Goal: Task Accomplishment & Management: Manage account settings

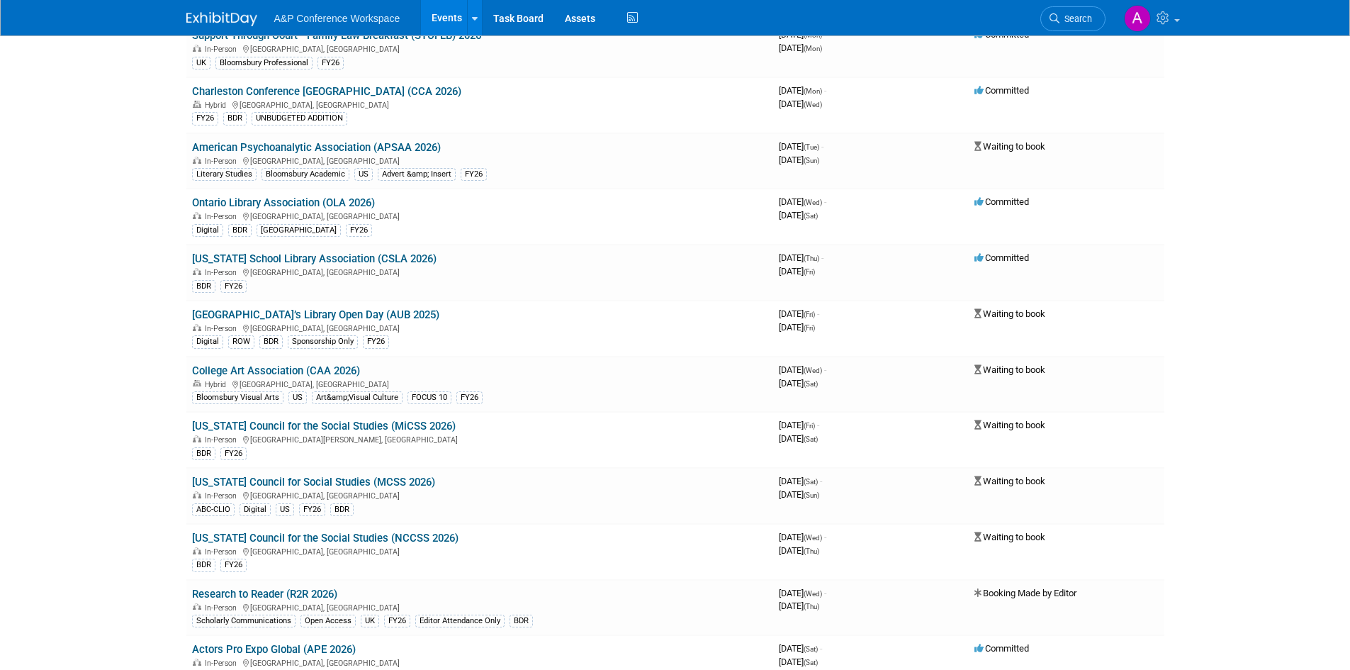
scroll to position [6093, 0]
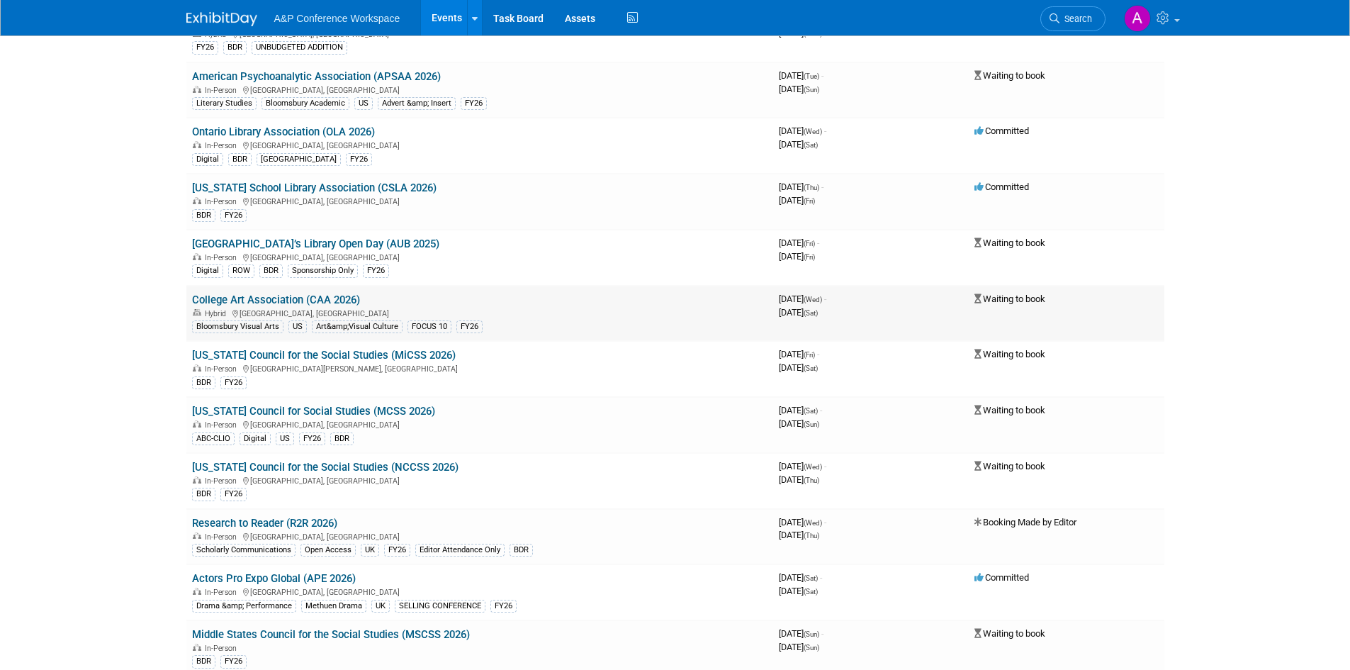
click at [297, 300] on link "College Art Association (CAA 2026)" at bounding box center [276, 299] width 168 height 13
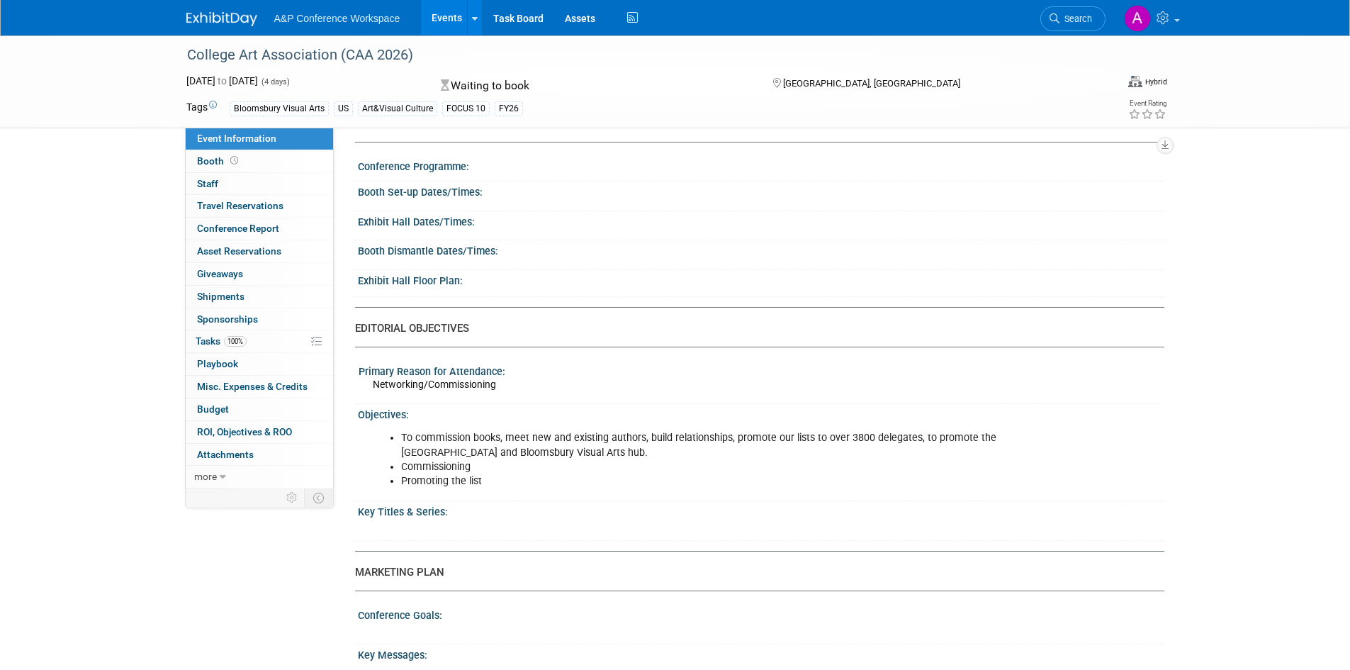
scroll to position [1063, 0]
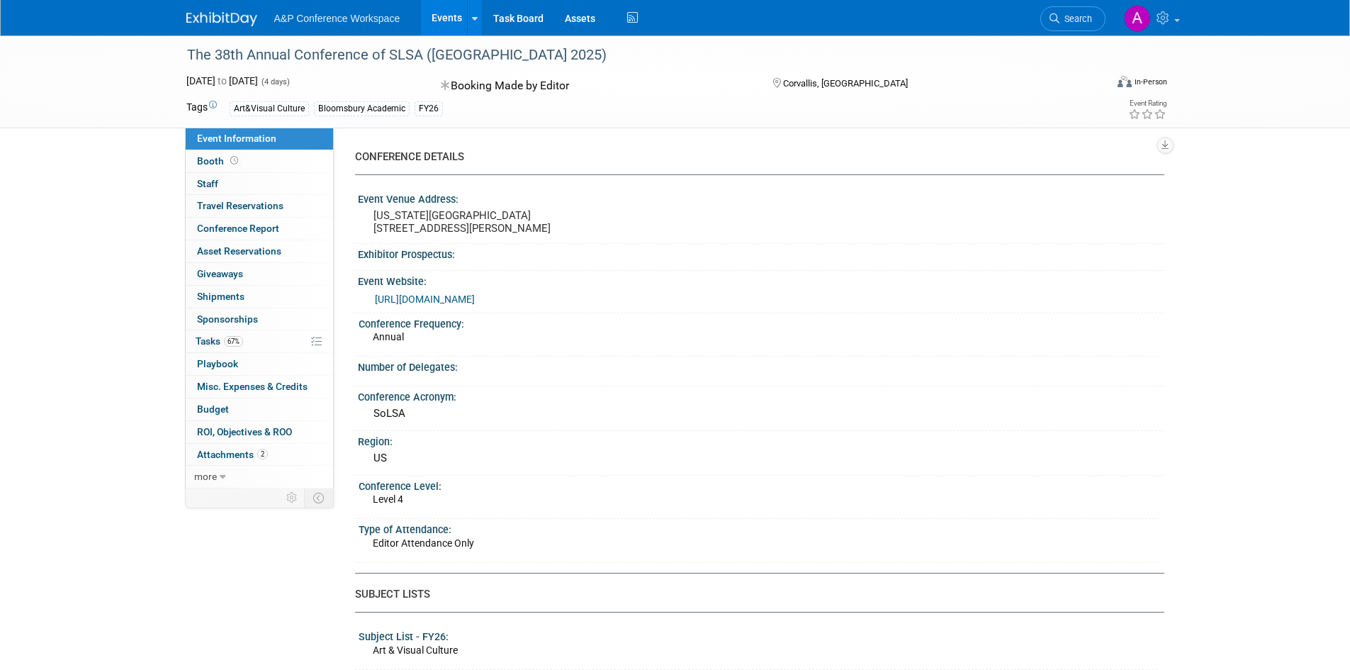
click at [778, 348] on div "Annual" at bounding box center [765, 340] width 785 height 23
click at [237, 334] on link "67% Tasks 67%" at bounding box center [259, 341] width 147 height 22
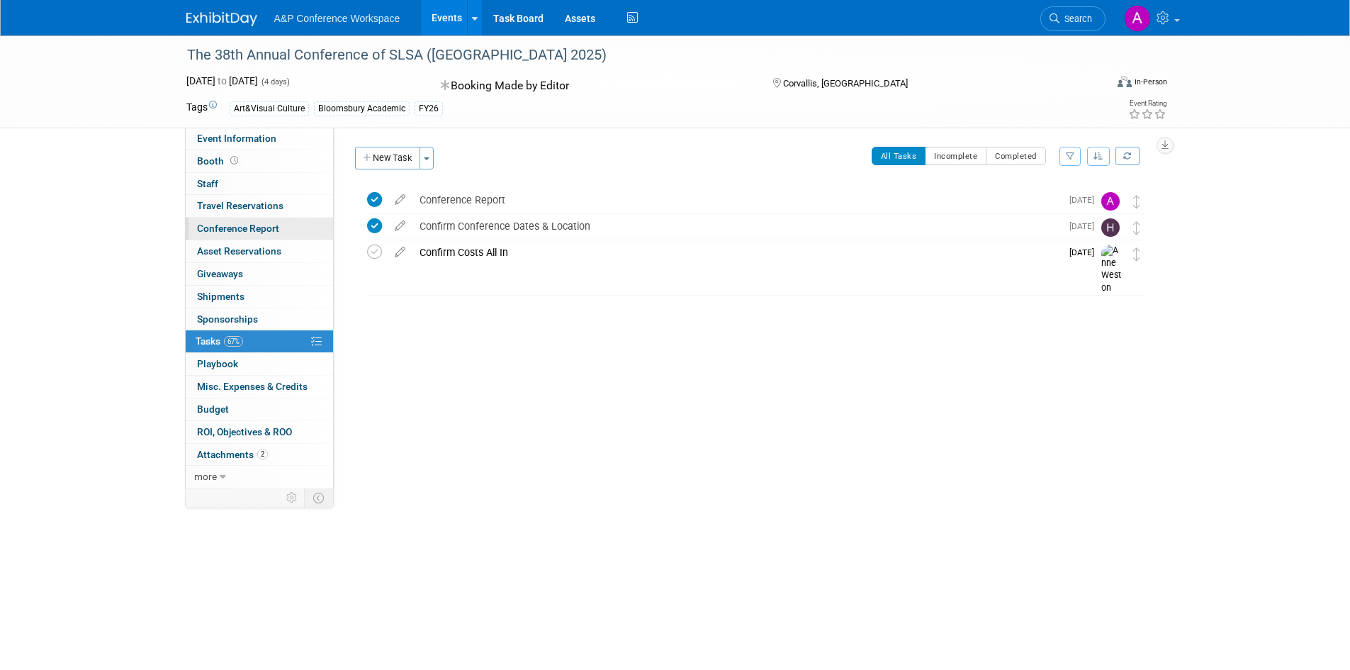
click at [272, 220] on link "Conference Report" at bounding box center [259, 229] width 147 height 22
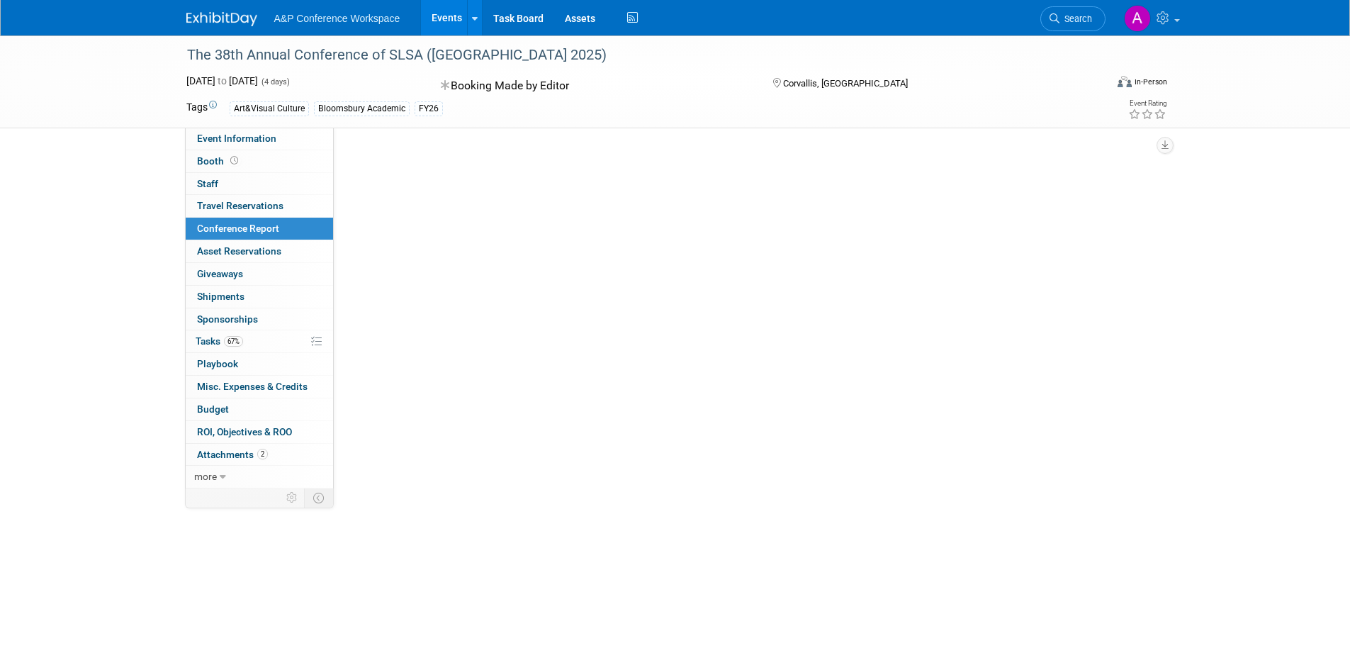
select select "NO"
select select "YES"
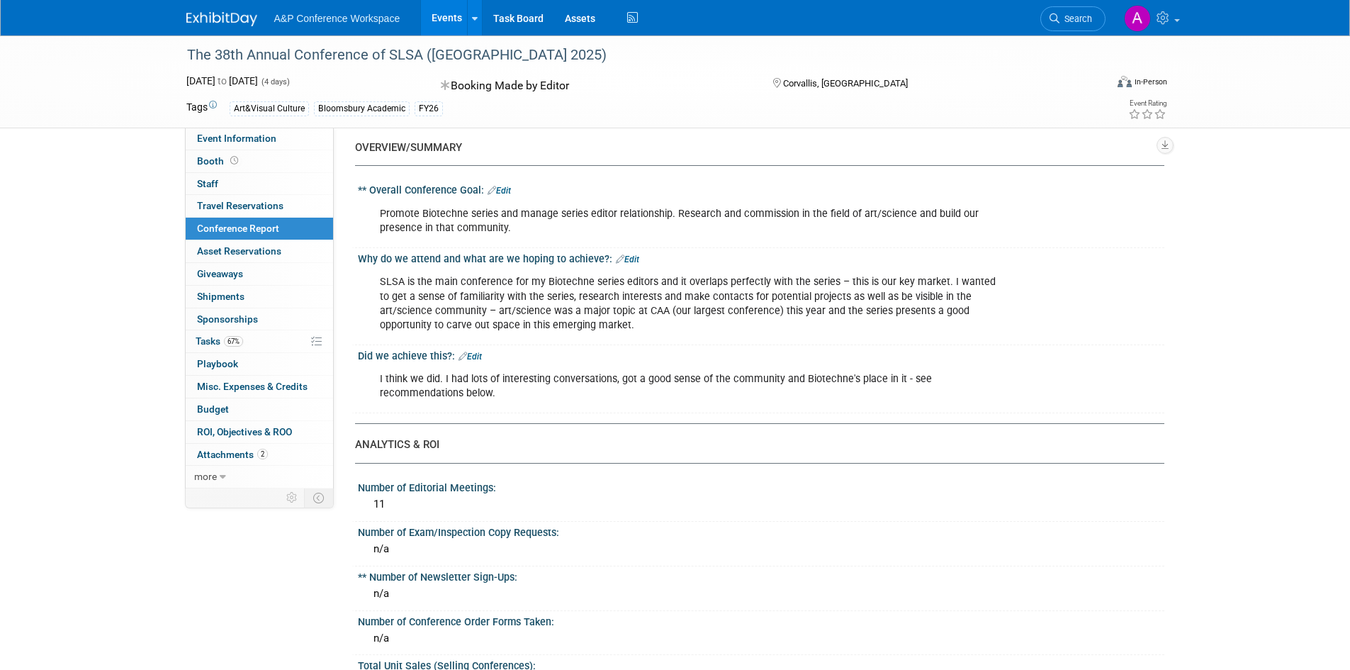
scroll to position [142, 0]
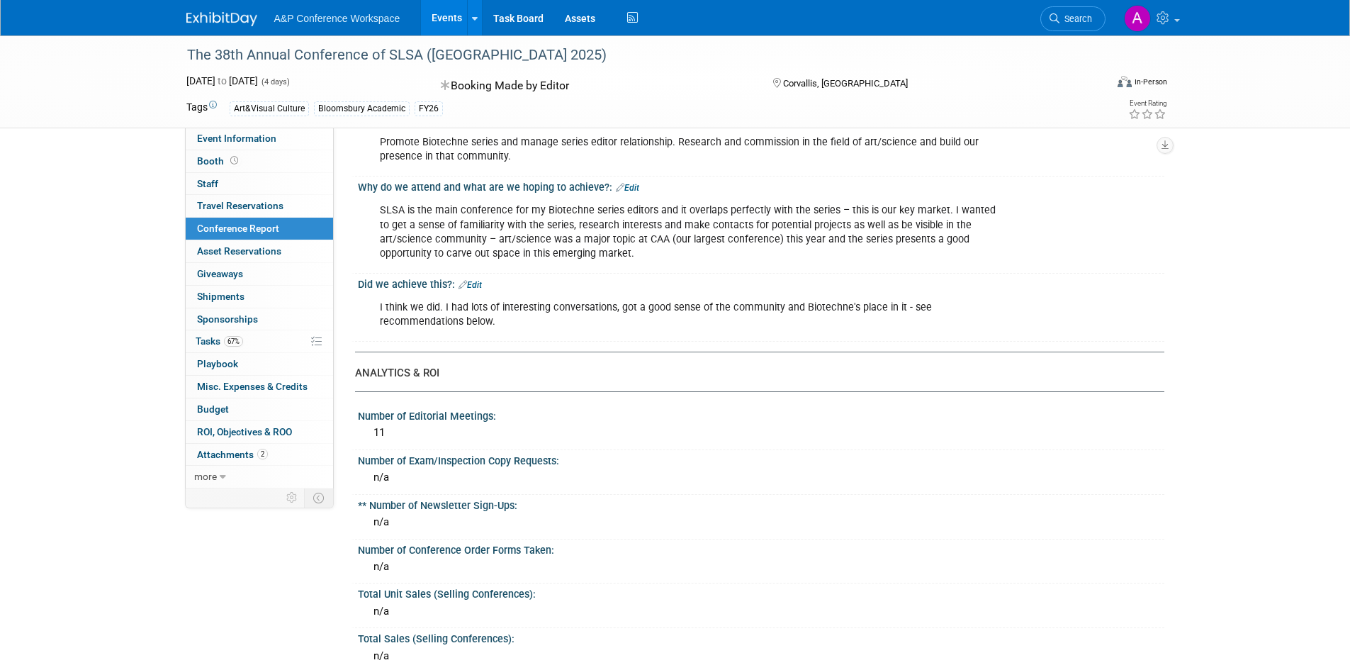
click at [916, 308] on div "I think we did. I had lots of interesting conversations, got a good sense of th…" at bounding box center [689, 314] width 638 height 43
click at [482, 281] on link "Edit" at bounding box center [469, 285] width 23 height 10
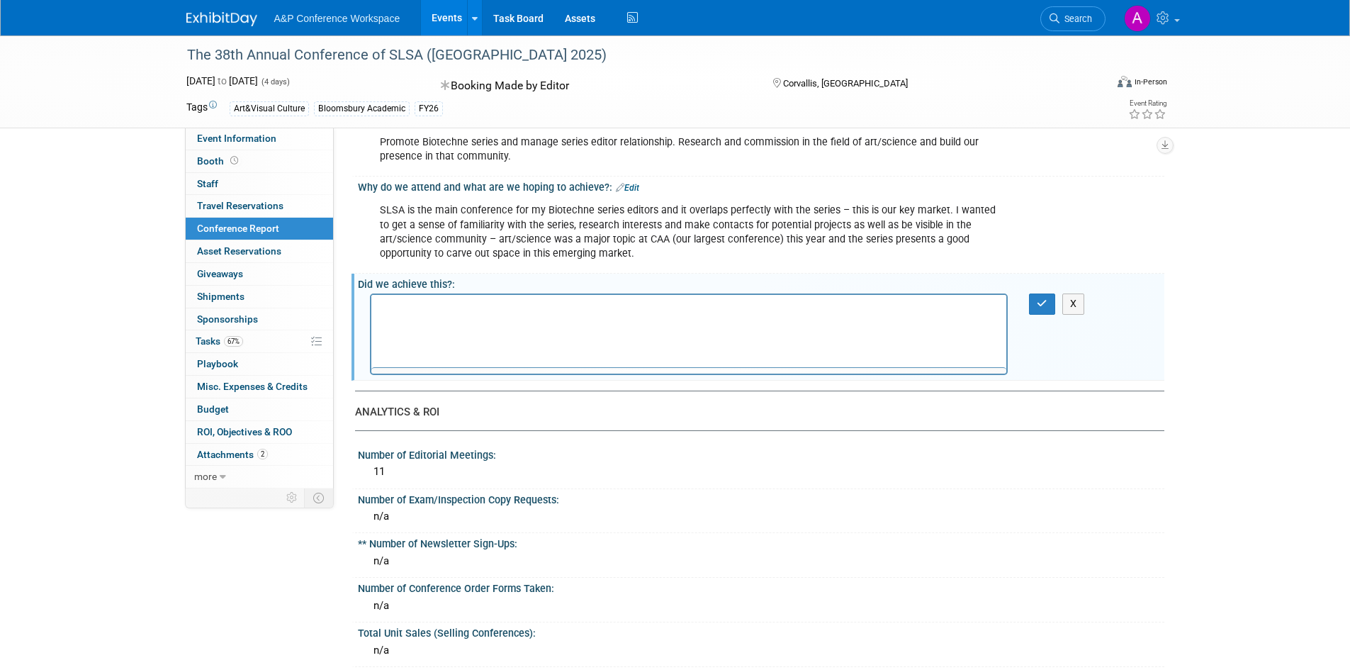
scroll to position [0, 0]
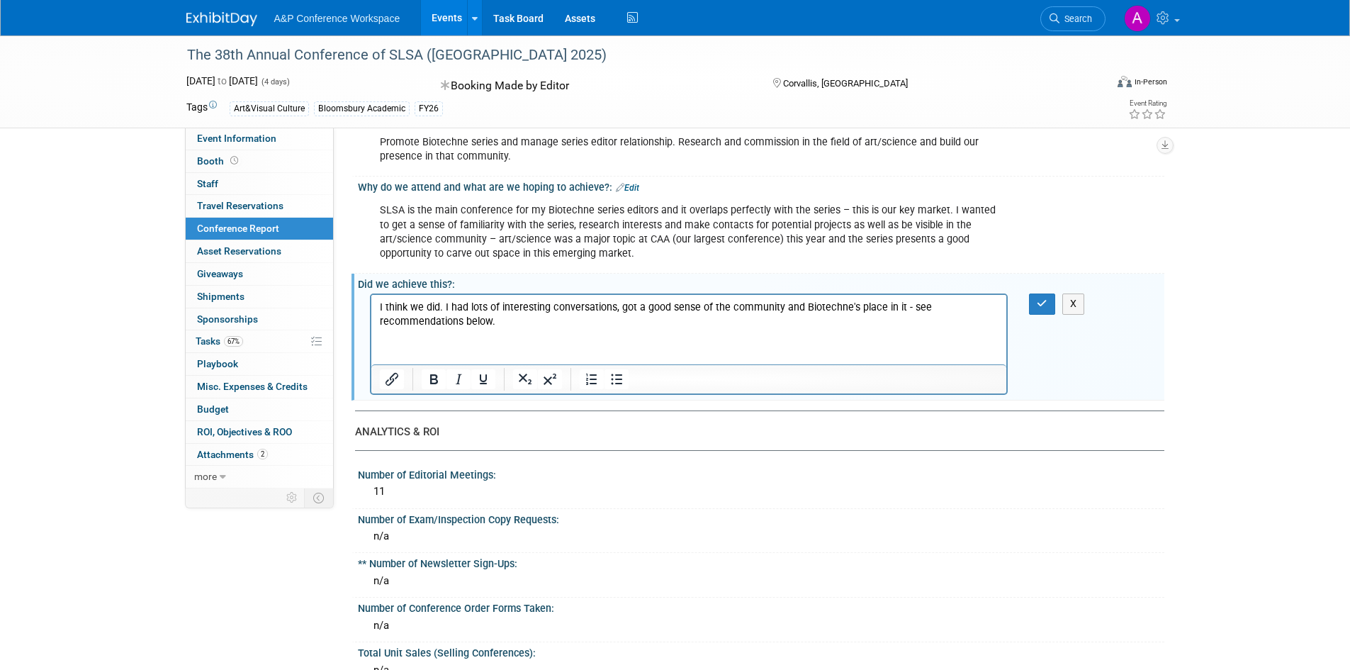
click at [551, 329] on html "I think we did. I had lots of interesting conversations, got a good sense of th…" at bounding box center [689, 312] width 636 height 34
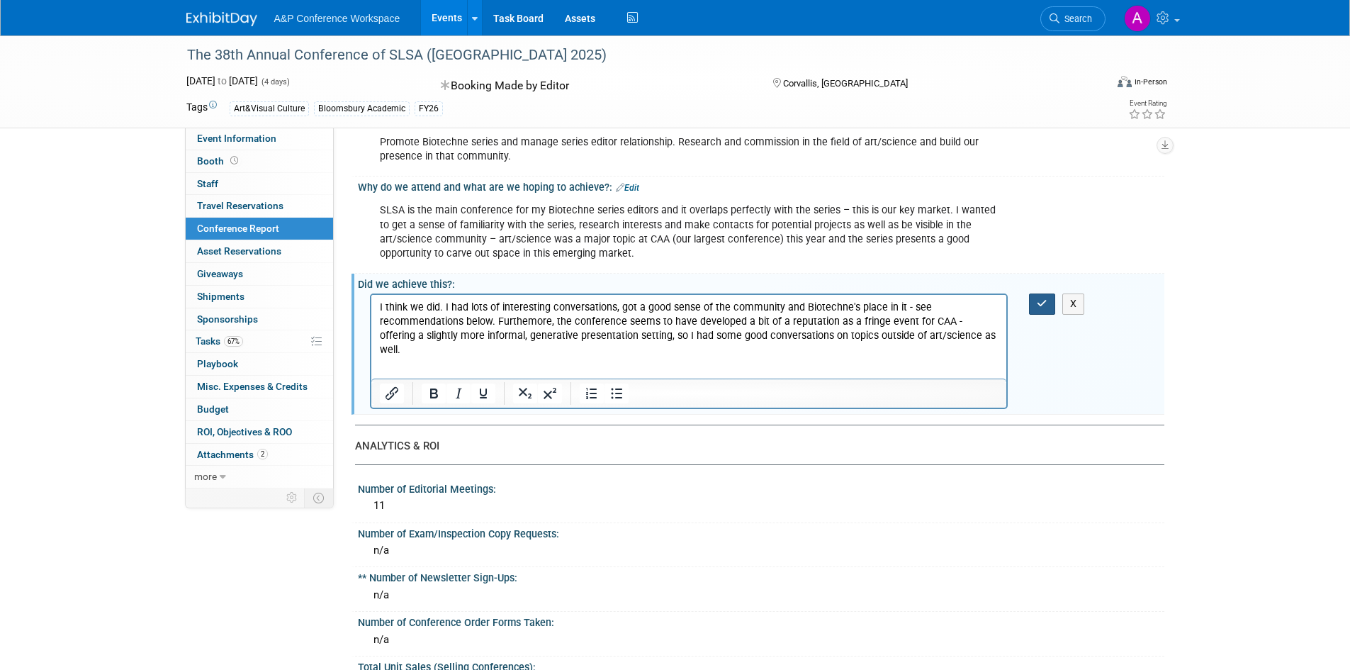
click at [1035, 301] on button "button" at bounding box center [1042, 303] width 26 height 21
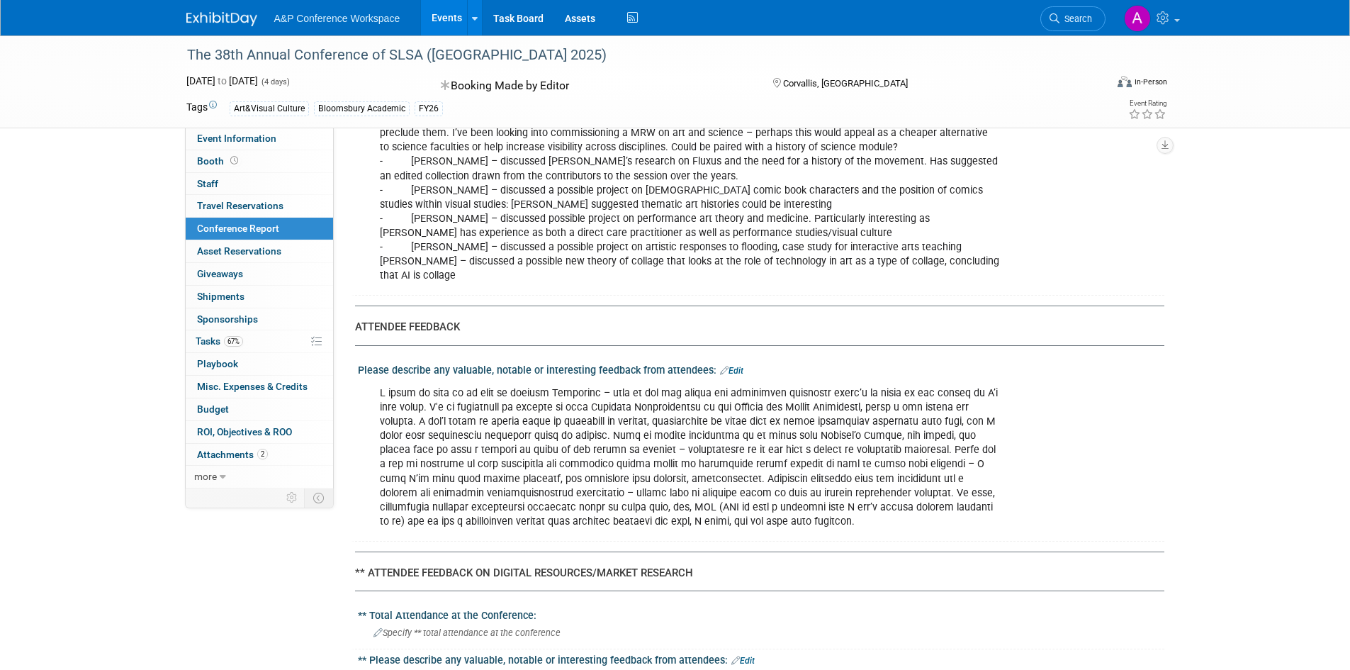
scroll to position [2480, 0]
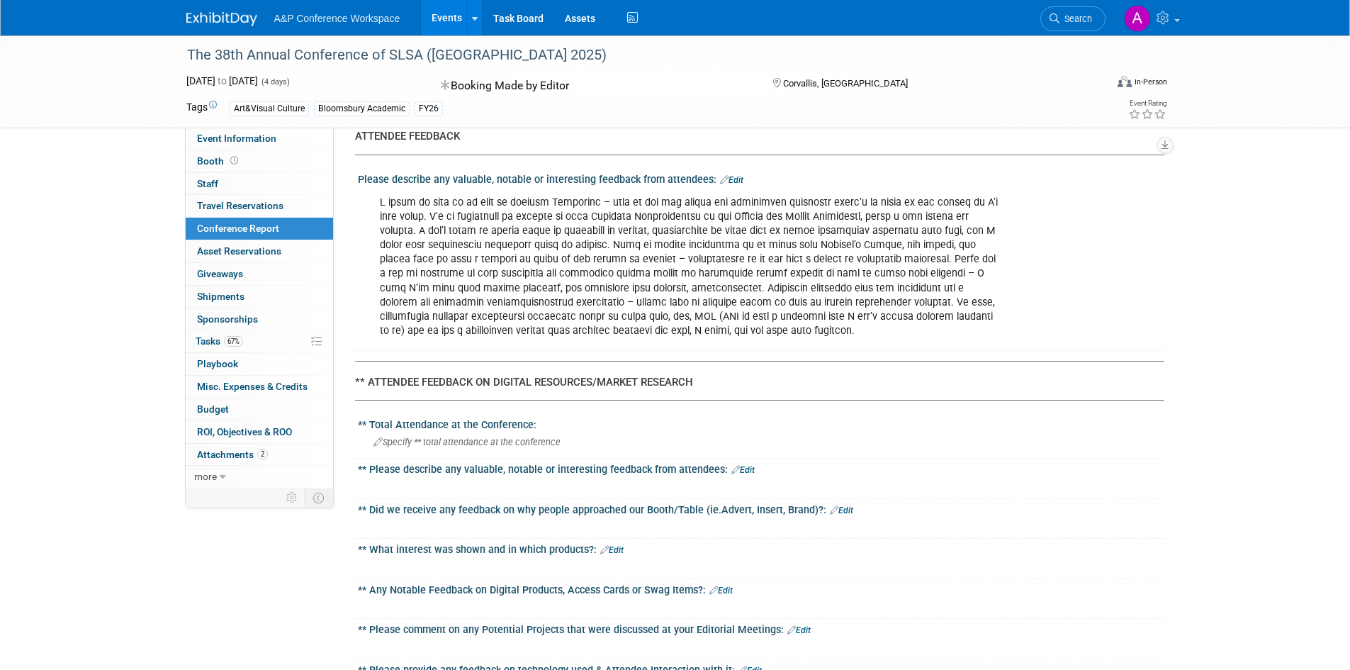
click at [729, 175] on link "Edit" at bounding box center [731, 180] width 23 height 10
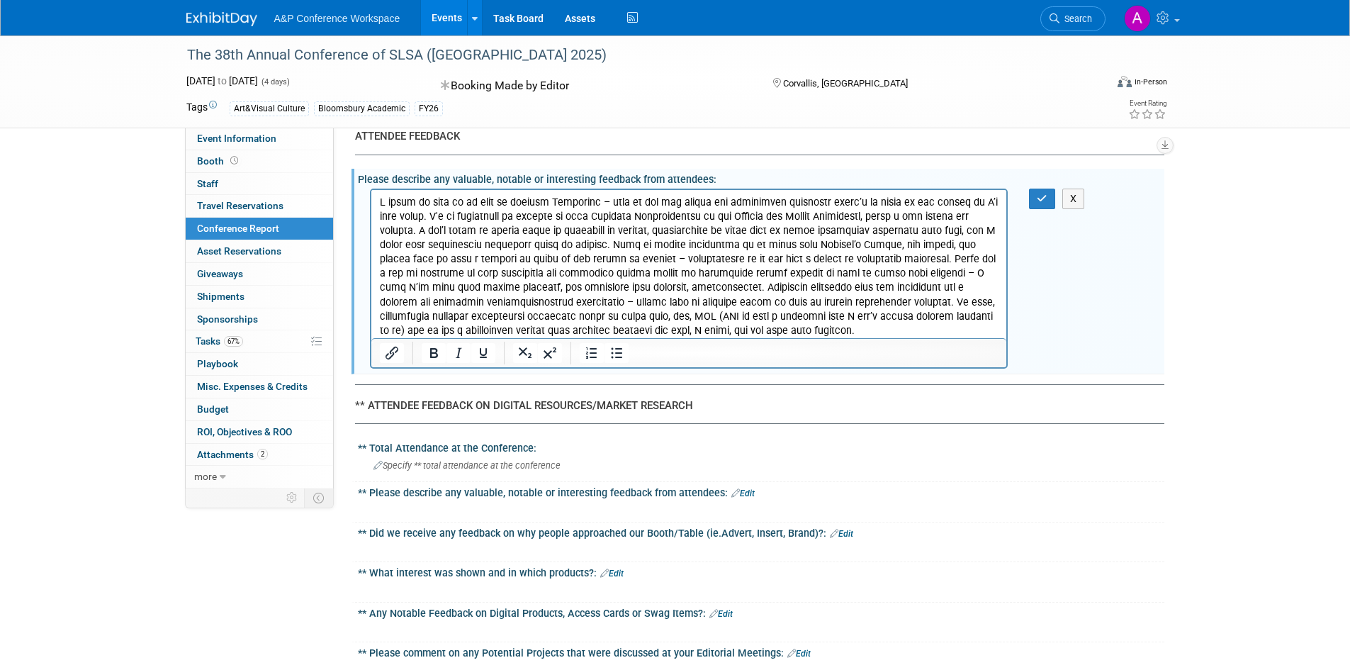
scroll to position [0, 0]
click at [559, 290] on p "Rich Text Area. Press ALT-0 for help." at bounding box center [688, 267] width 619 height 142
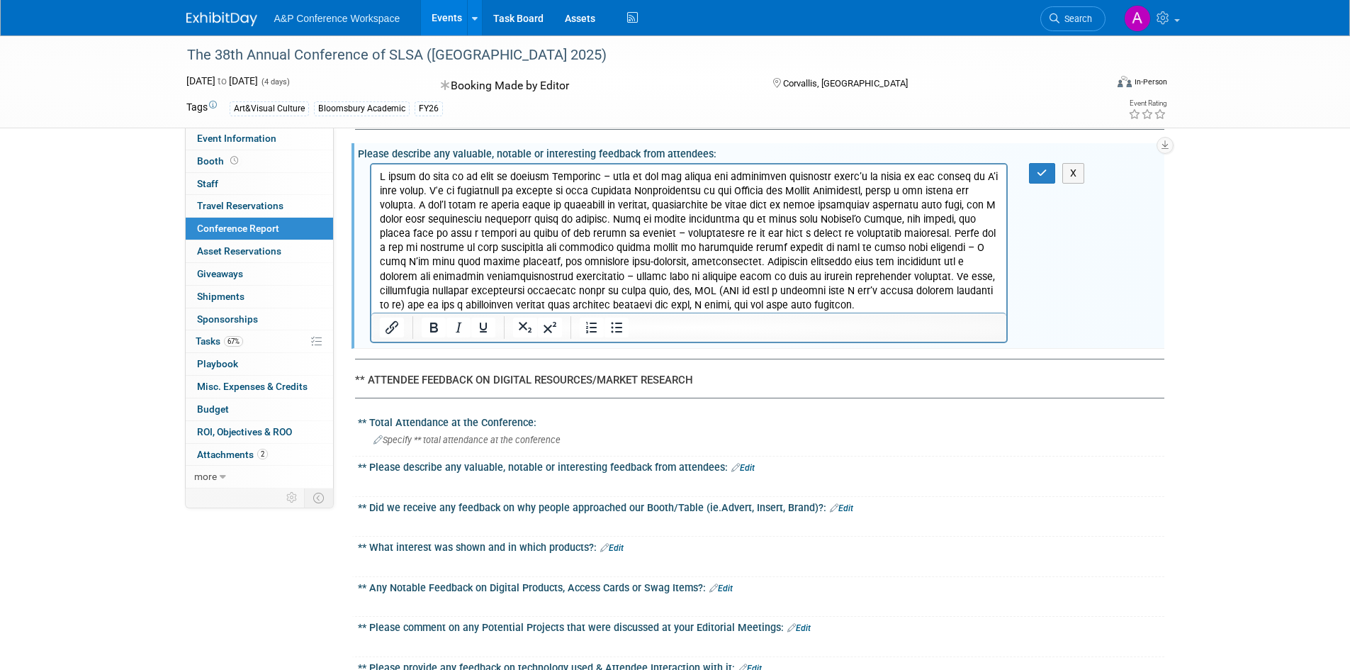
scroll to position [2480, 0]
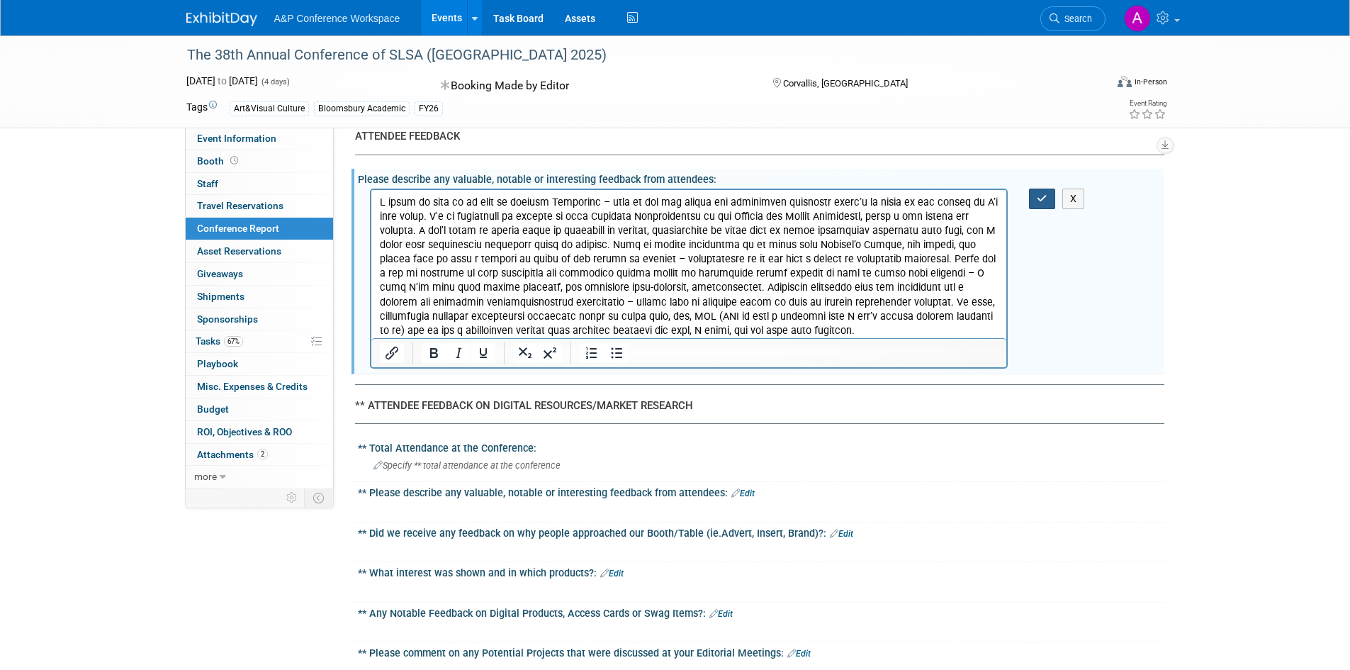
click at [1039, 188] on button "button" at bounding box center [1042, 198] width 26 height 21
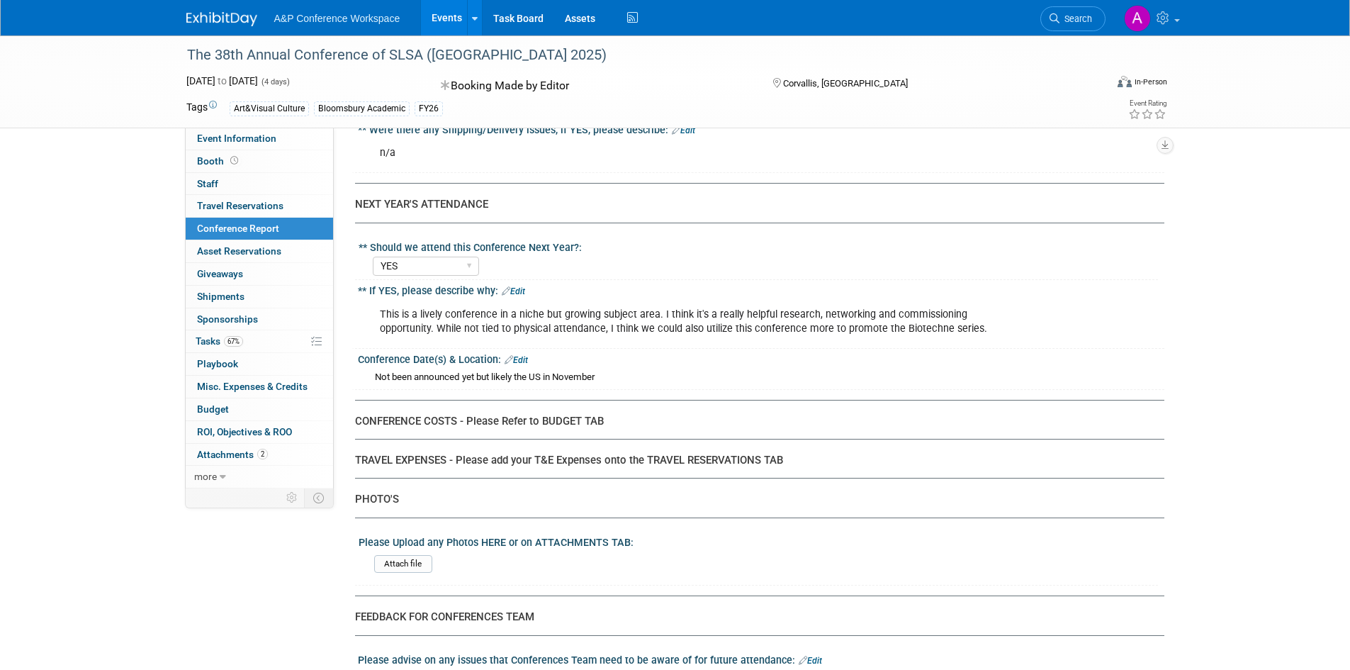
scroll to position [3472, 0]
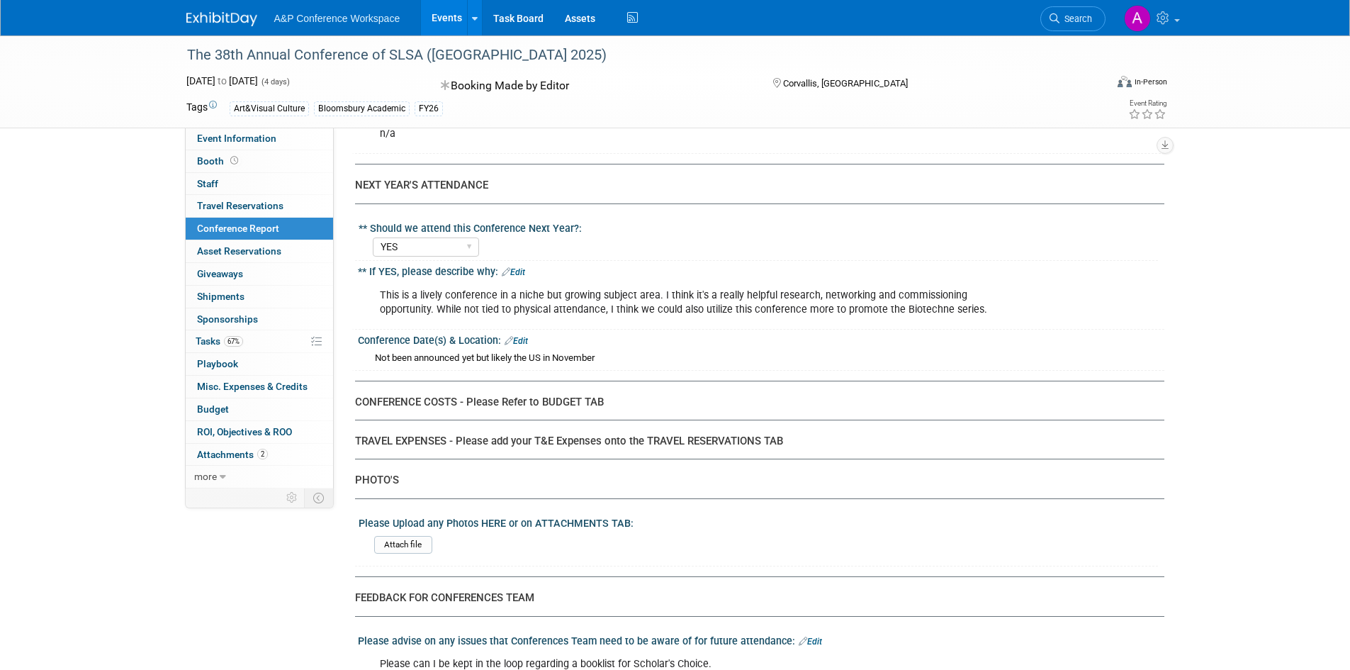
click at [521, 267] on link "Edit" at bounding box center [513, 272] width 23 height 10
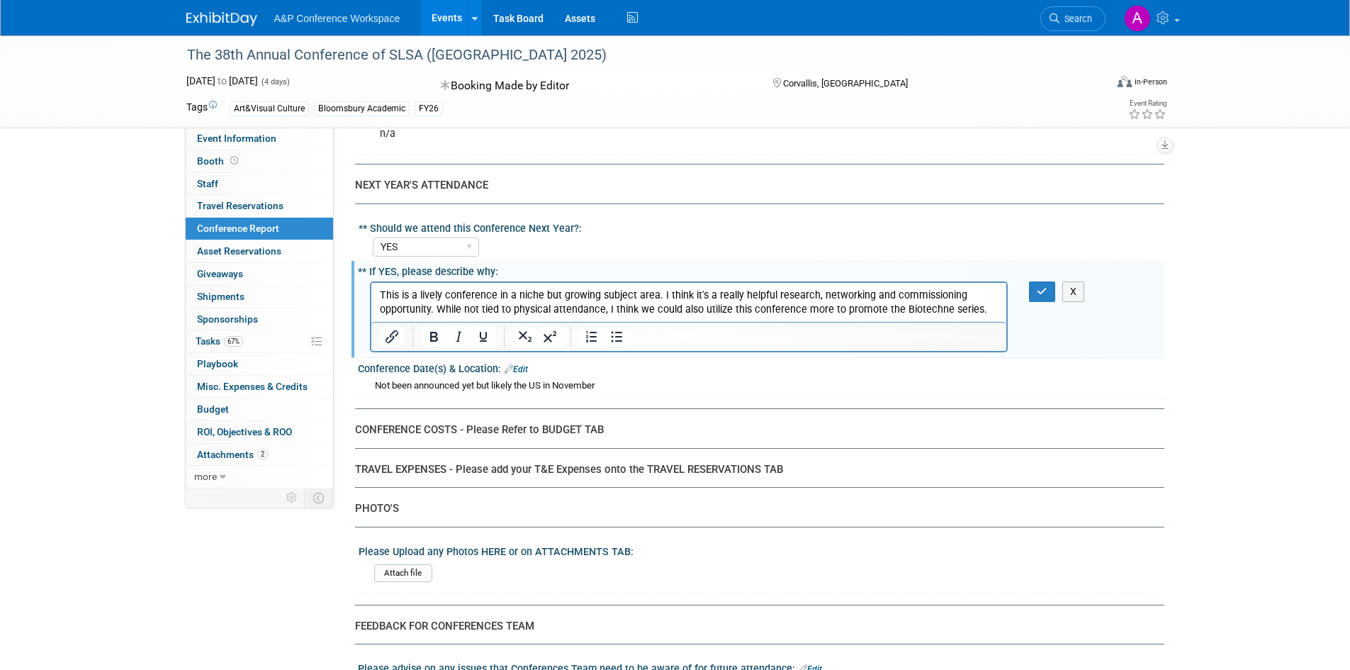
scroll to position [0, 0]
click at [604, 312] on p "This is a lively conference in a niche but growing subject area. I think it's a…" at bounding box center [688, 302] width 619 height 28
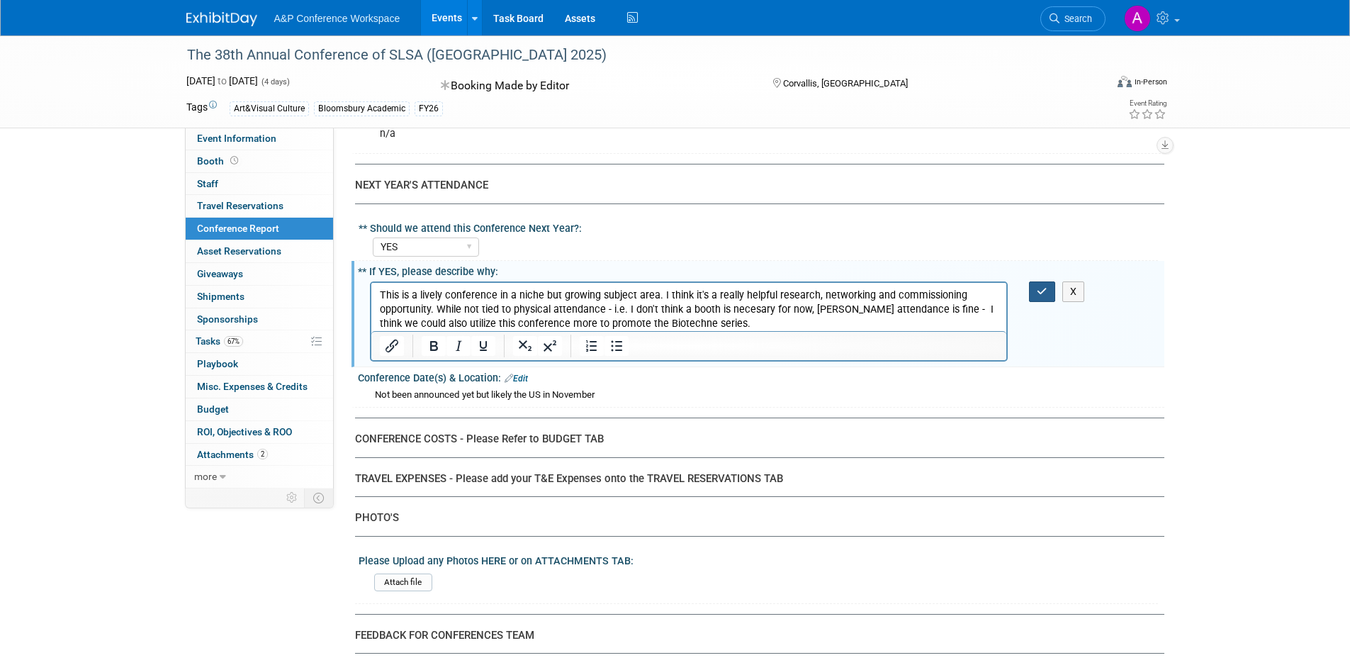
click at [1048, 281] on button "button" at bounding box center [1042, 291] width 26 height 21
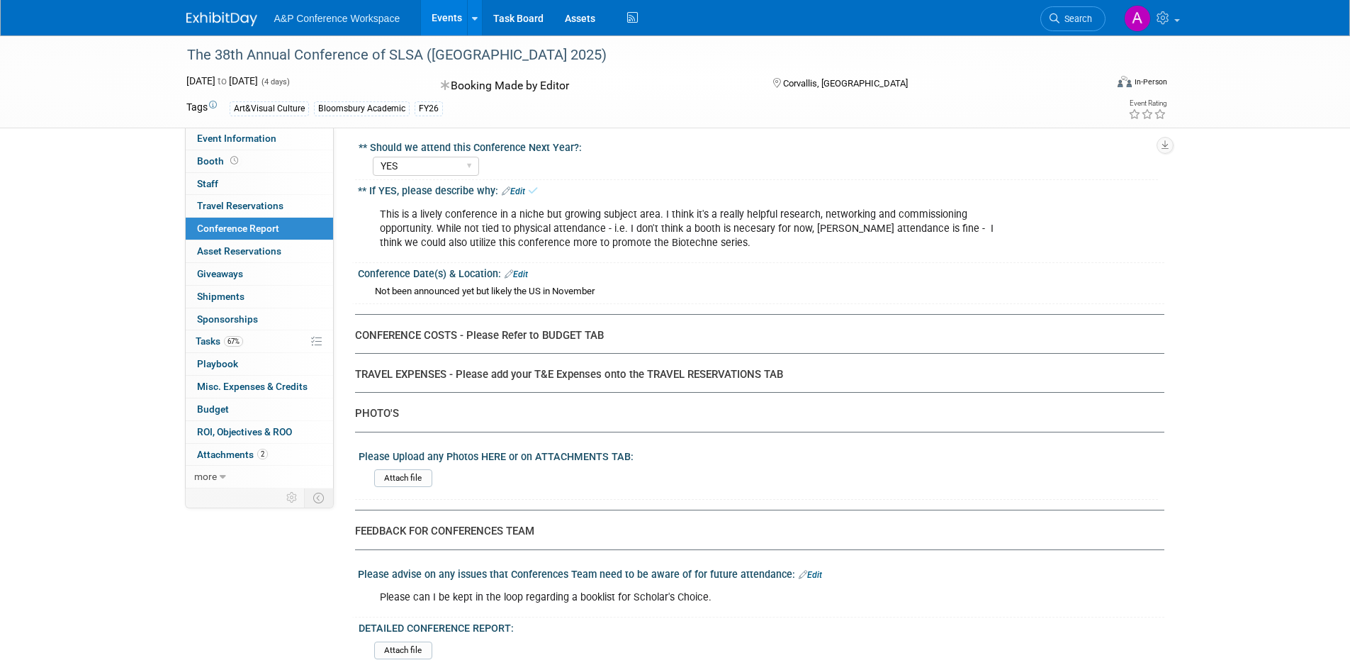
scroll to position [3553, 0]
click at [218, 414] on link "Budget" at bounding box center [259, 409] width 147 height 22
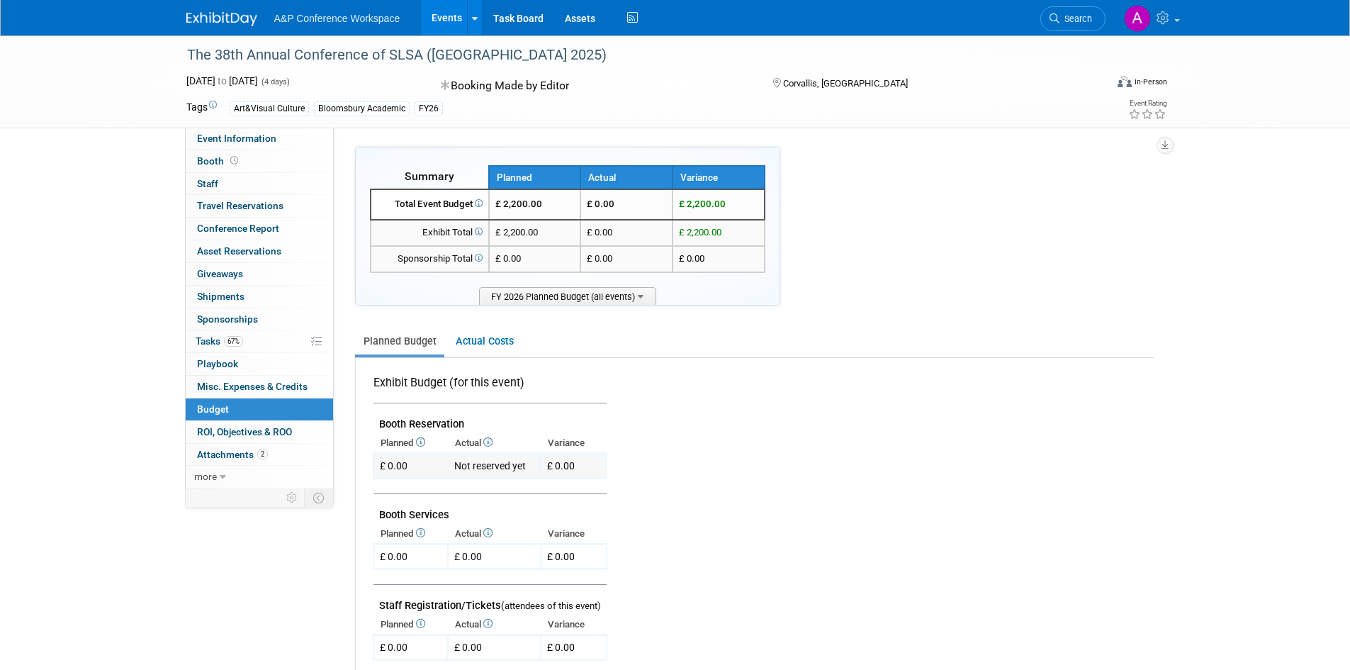
click at [500, 463] on td "Not reserved yet" at bounding box center [494, 465] width 93 height 25
click at [477, 341] on link "Actual Costs" at bounding box center [484, 341] width 74 height 26
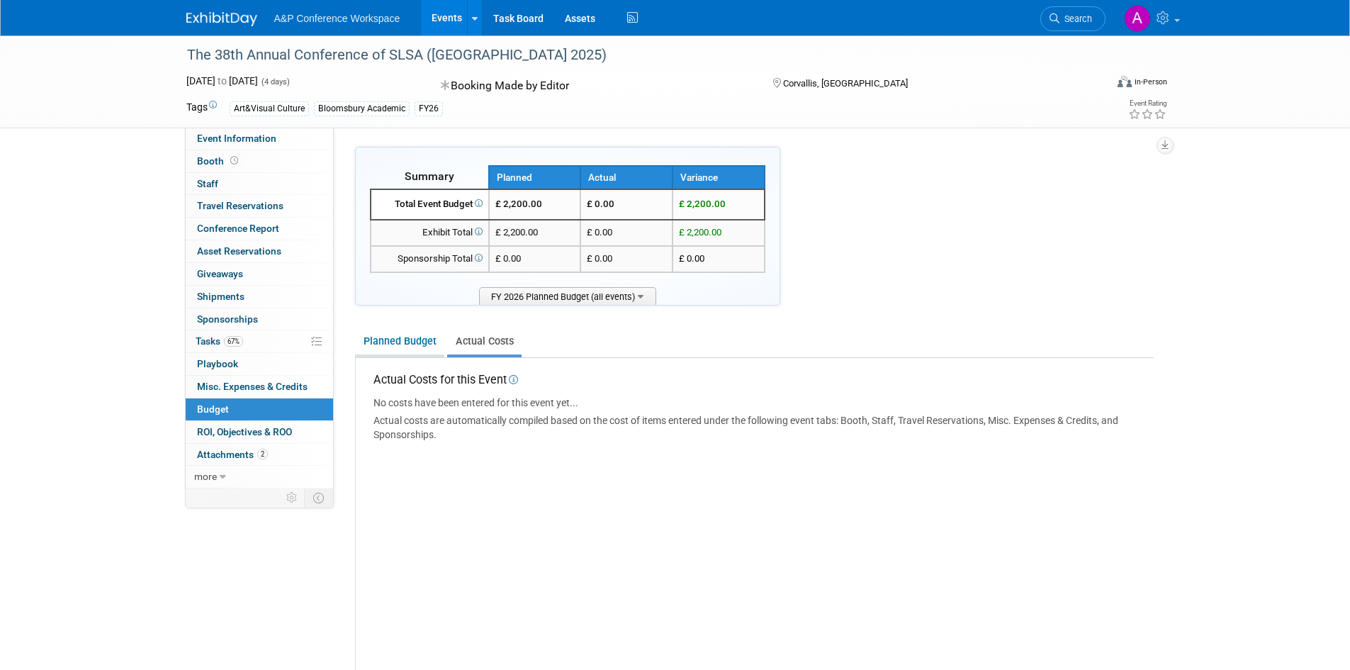
click at [407, 349] on link "Planned Budget" at bounding box center [399, 341] width 89 height 26
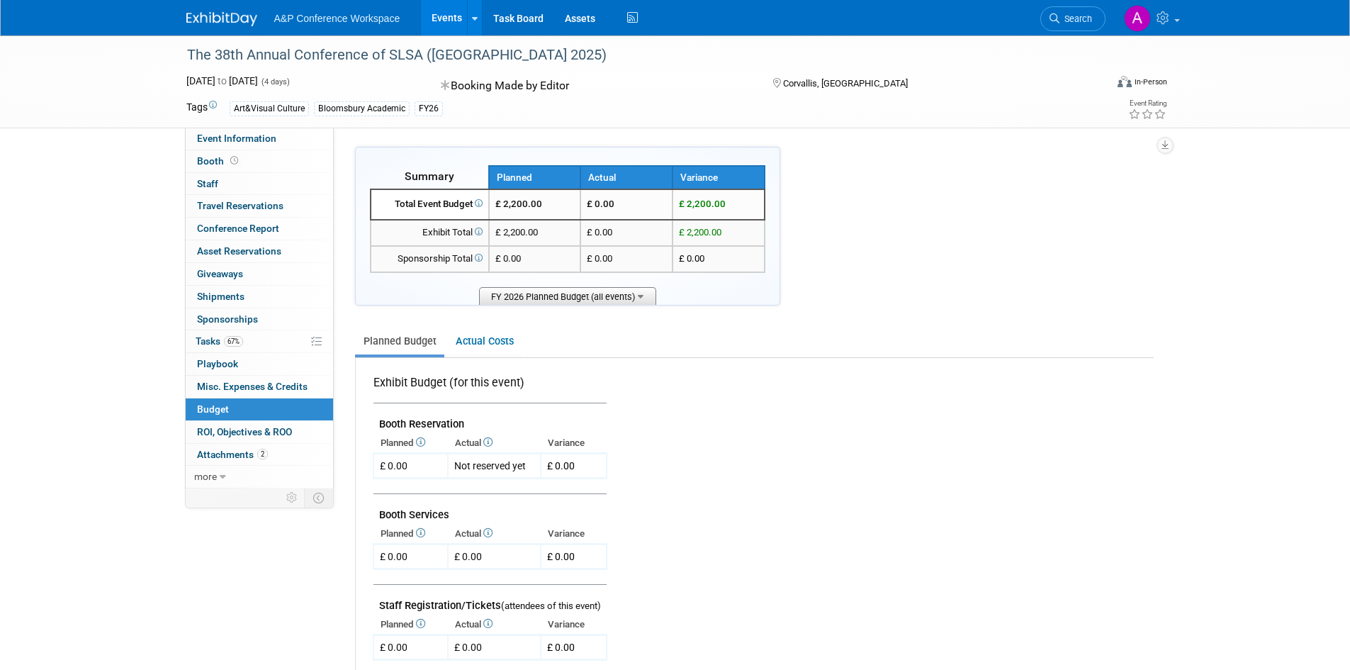
click at [543, 295] on span "FY 2026 Planned Budget (all events)" at bounding box center [567, 296] width 177 height 18
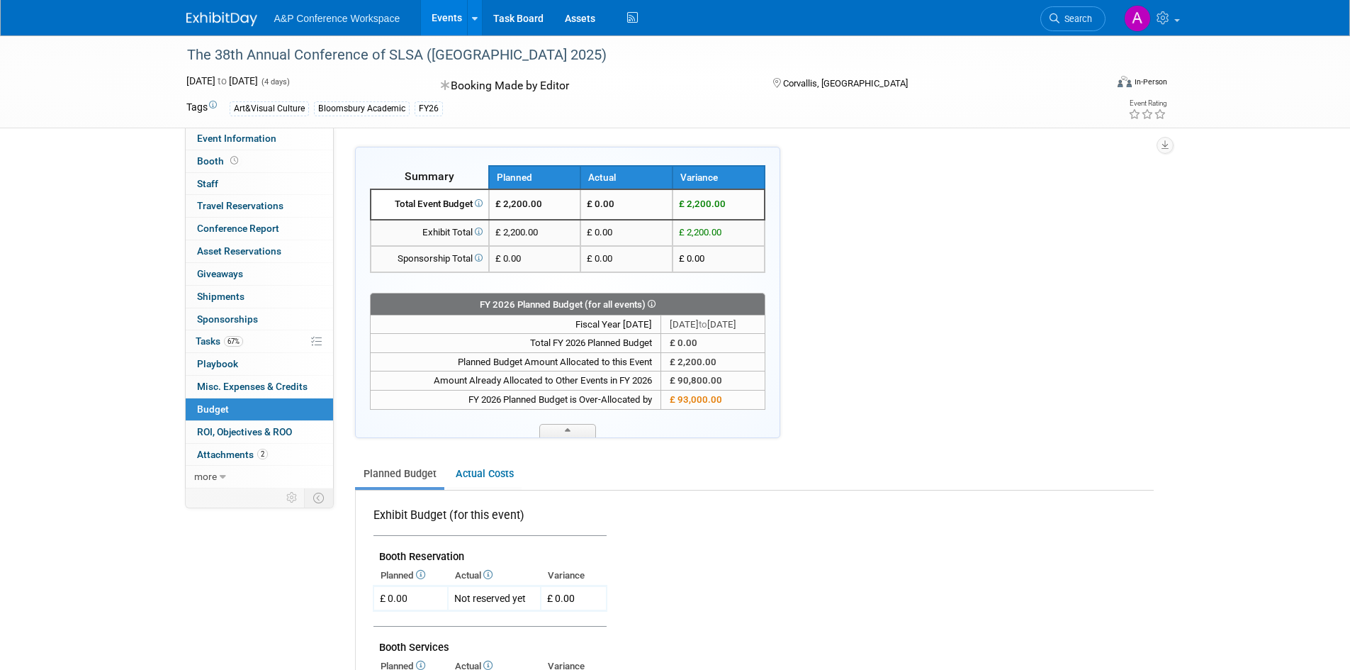
click at [543, 298] on div "FY 2026 Planned Budget (for all events)" at bounding box center [568, 304] width 394 height 18
click at [414, 482] on link "Planned Budget" at bounding box center [399, 474] width 89 height 26
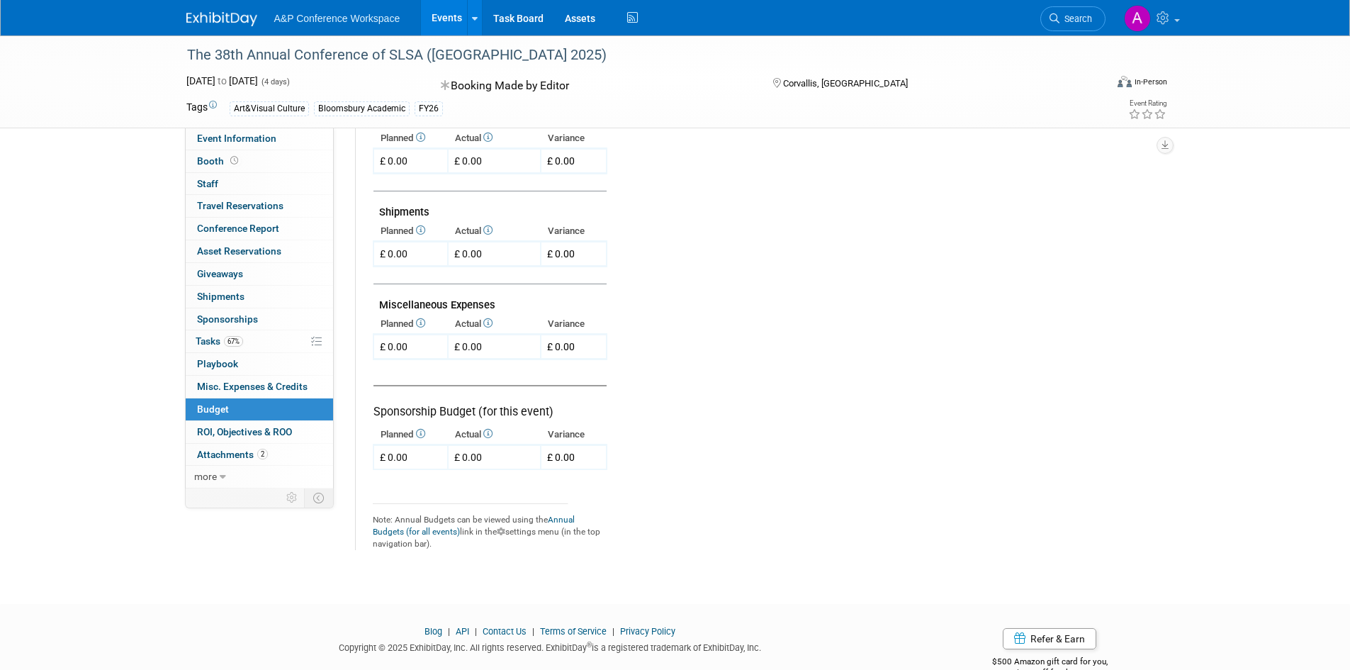
scroll to position [836, 0]
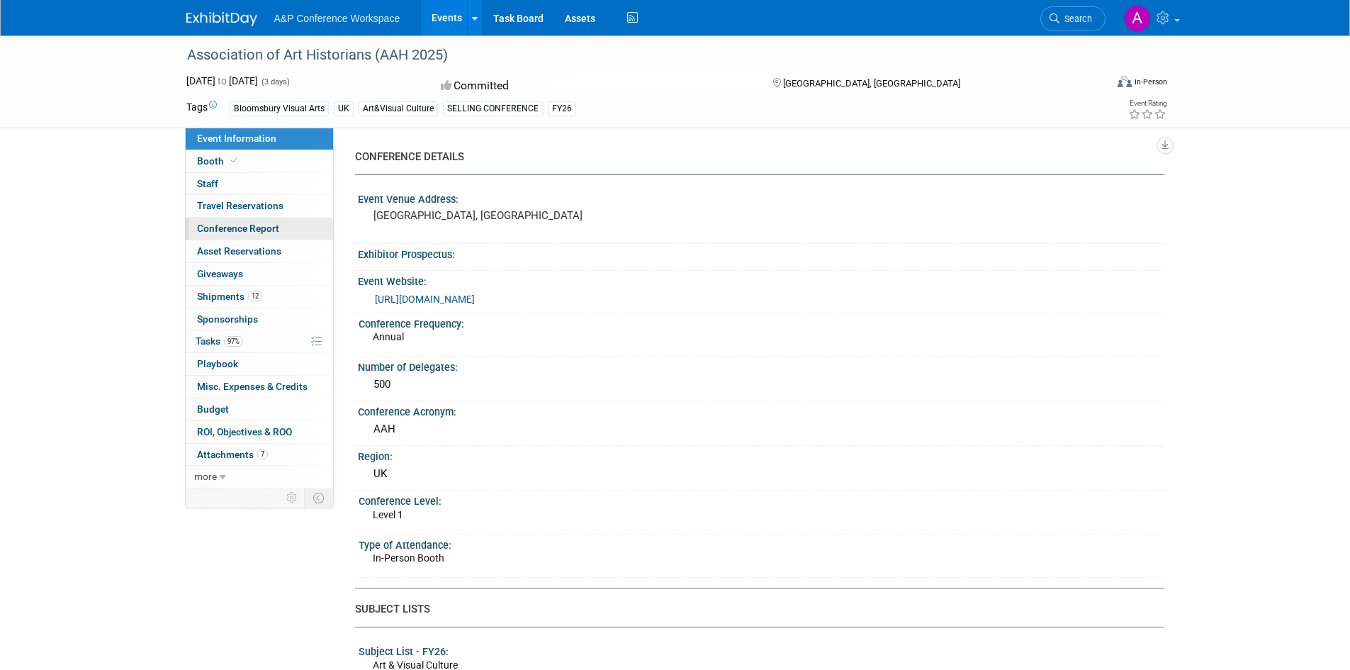
click at [270, 226] on span "Conference Report" at bounding box center [238, 227] width 82 height 11
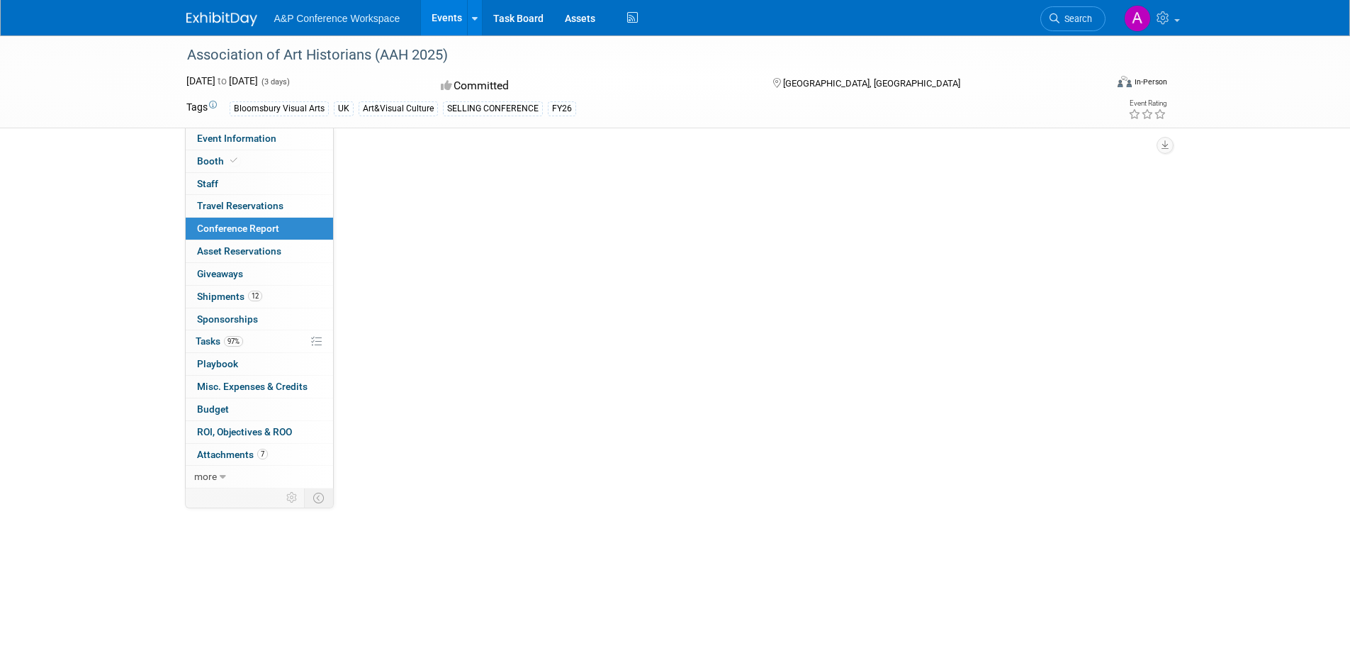
select select "YES"
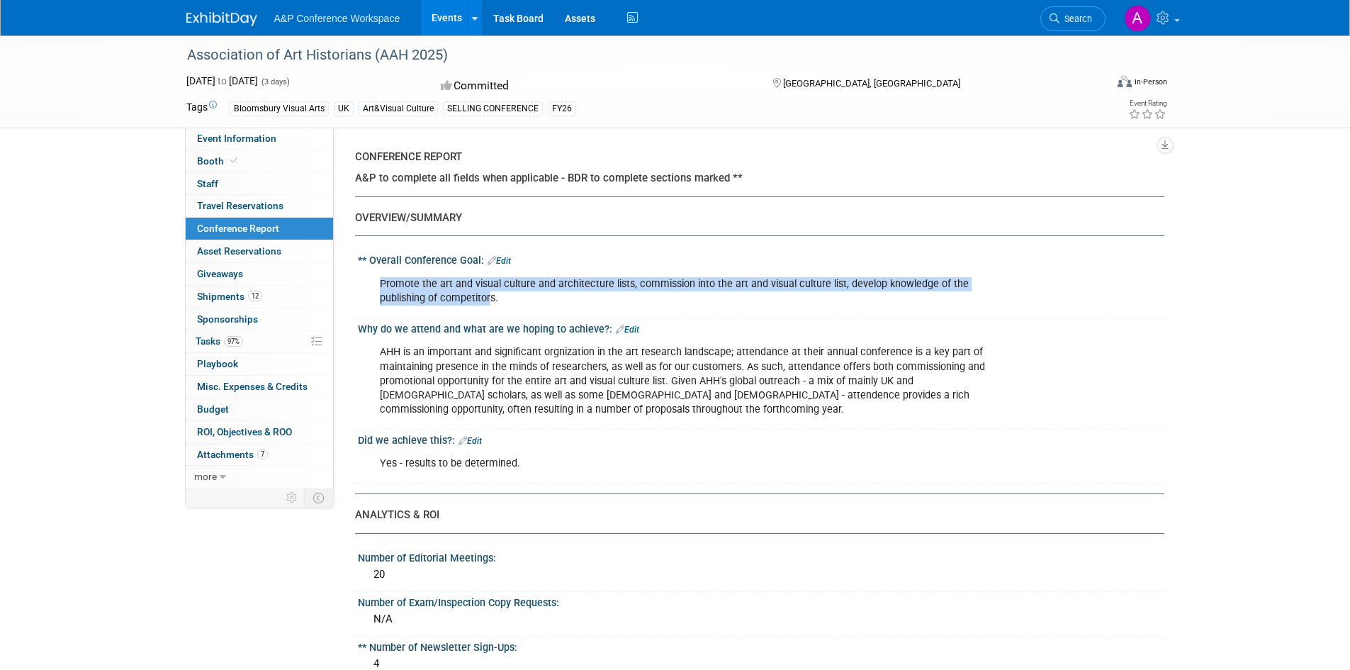
drag, startPoint x: 381, startPoint y: 284, endPoint x: 488, endPoint y: 295, distance: 107.5
click at [488, 295] on div "Promote the art and visual culture and architecture lists, commission into the …" at bounding box center [689, 291] width 638 height 43
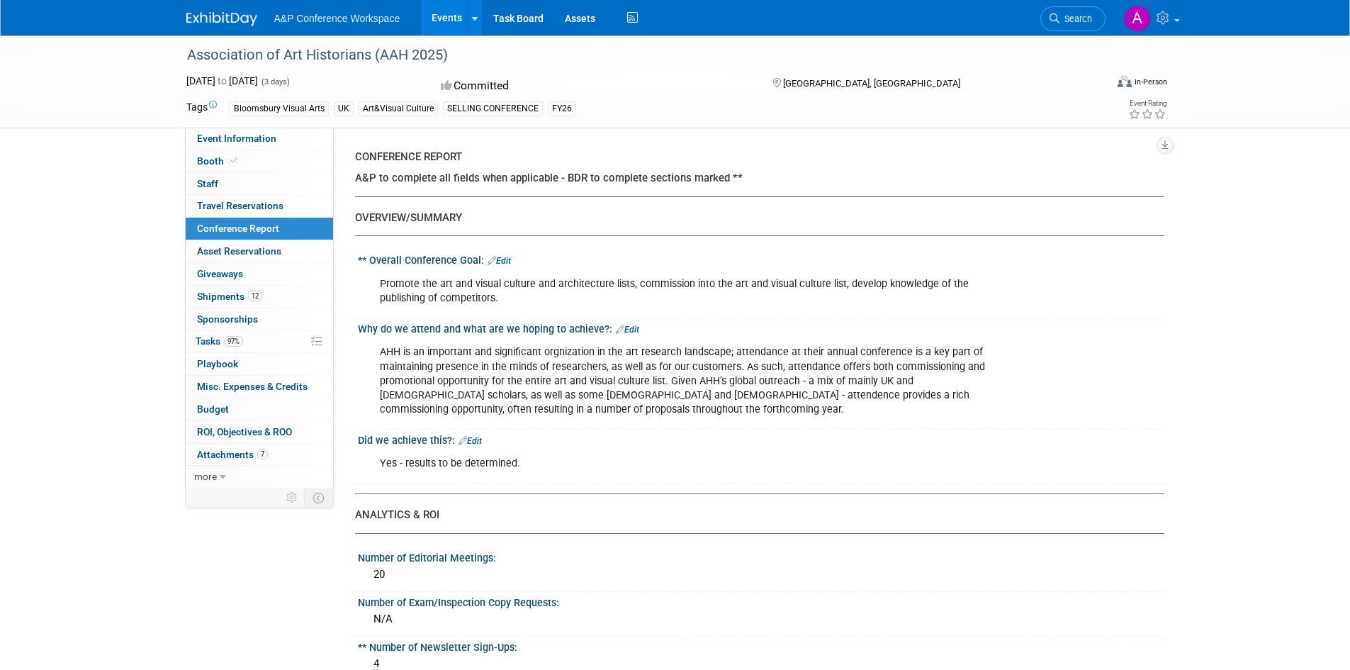
click at [493, 294] on div "Promote the art and visual culture and architecture lists, commission into the …" at bounding box center [689, 291] width 638 height 43
drag, startPoint x: 500, startPoint y: 298, endPoint x: 380, endPoint y: 284, distance: 121.3
click at [375, 284] on div "Promote the art and visual culture and architecture lists, commission into the …" at bounding box center [689, 291] width 638 height 43
copy div "Promote the art and visual culture and architecture lists, commission into the …"
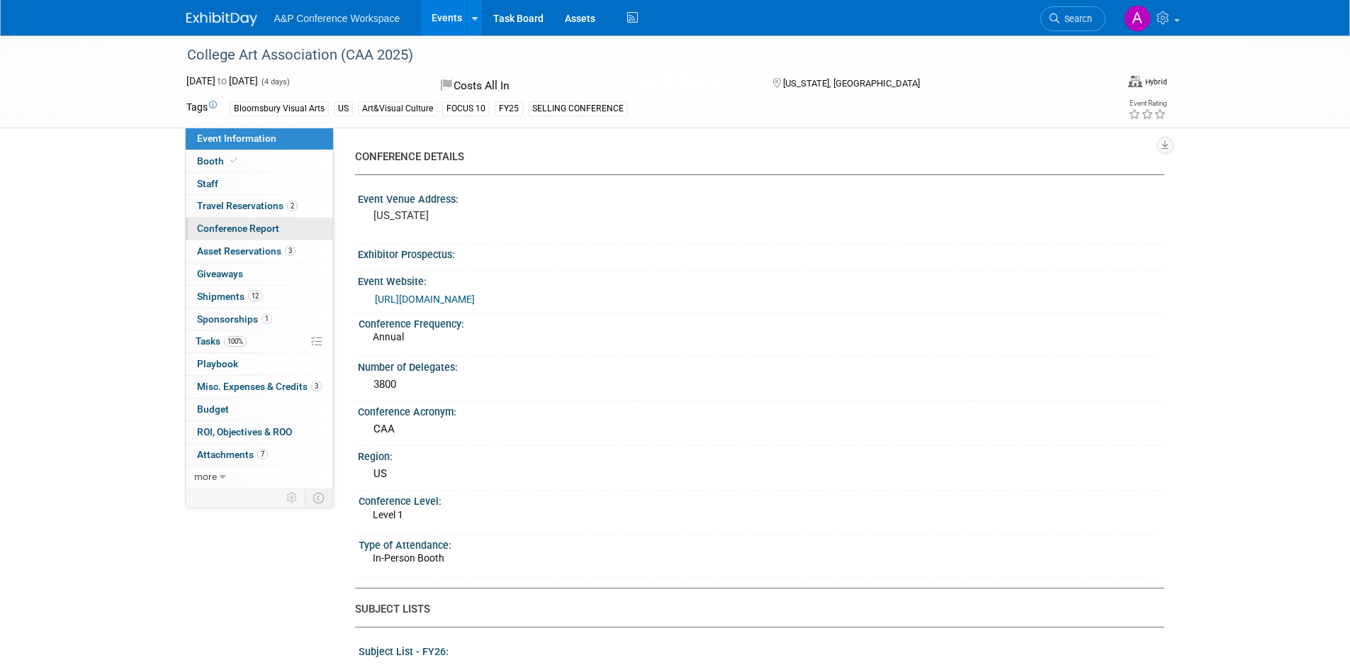
click at [253, 234] on span "Conference Report" at bounding box center [238, 227] width 82 height 11
select select "YES"
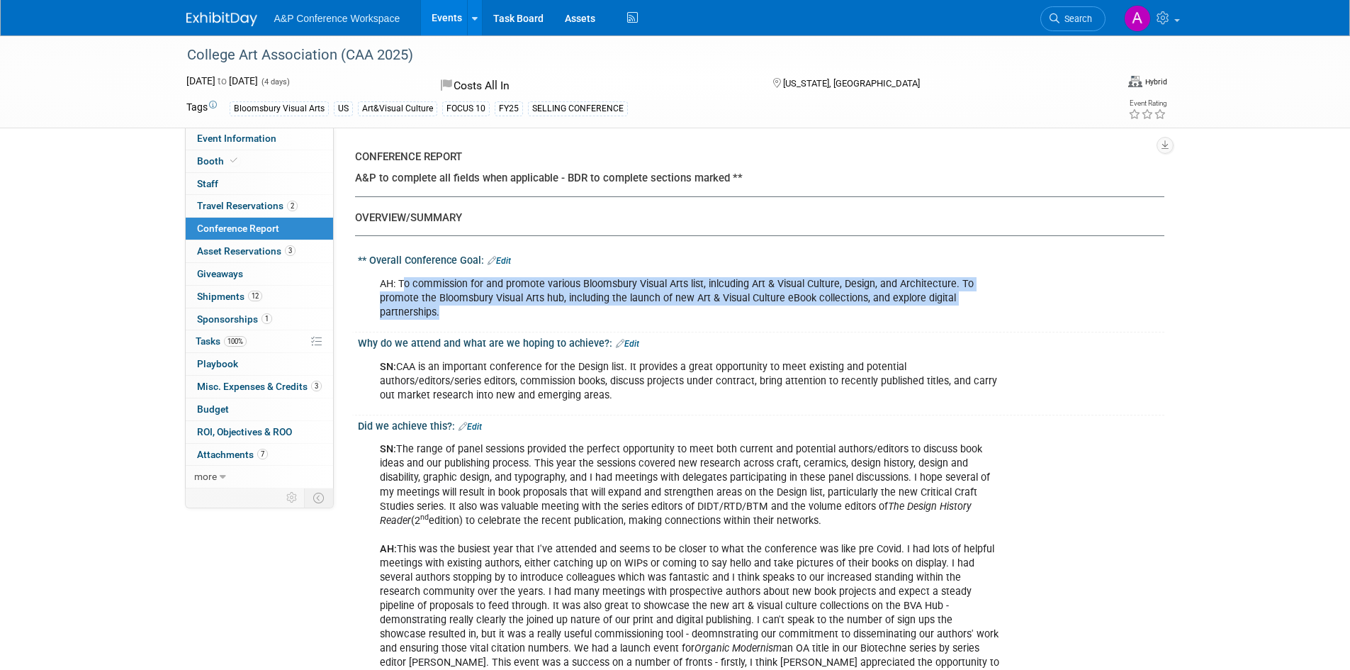
drag, startPoint x: 448, startPoint y: 315, endPoint x: 402, endPoint y: 278, distance: 59.5
click at [402, 278] on div "AH: To commission for and promote various Bloomsbury Visual Arts list, inlcudin…" at bounding box center [689, 298] width 638 height 57
click at [432, 300] on div "AH: To commission for and promote various Bloomsbury Visual Arts list, inlcudin…" at bounding box center [689, 298] width 638 height 57
drag, startPoint x: 431, startPoint y: 306, endPoint x: 400, endPoint y: 287, distance: 36.6
click at [400, 287] on div "AH: To commission for and promote various Bloomsbury Visual Arts list, inlcudin…" at bounding box center [689, 298] width 638 height 57
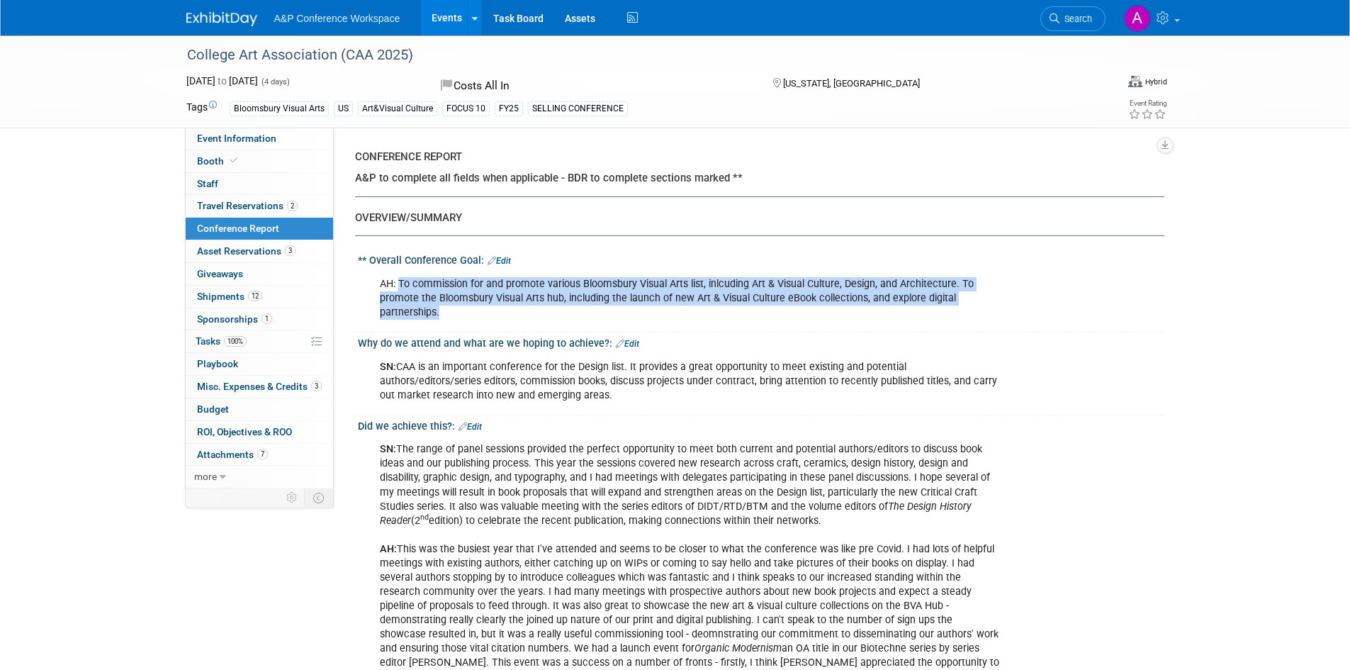
copy div "To commission for and promote various Bloomsbury Visual Arts list, inlcuding Ar…"
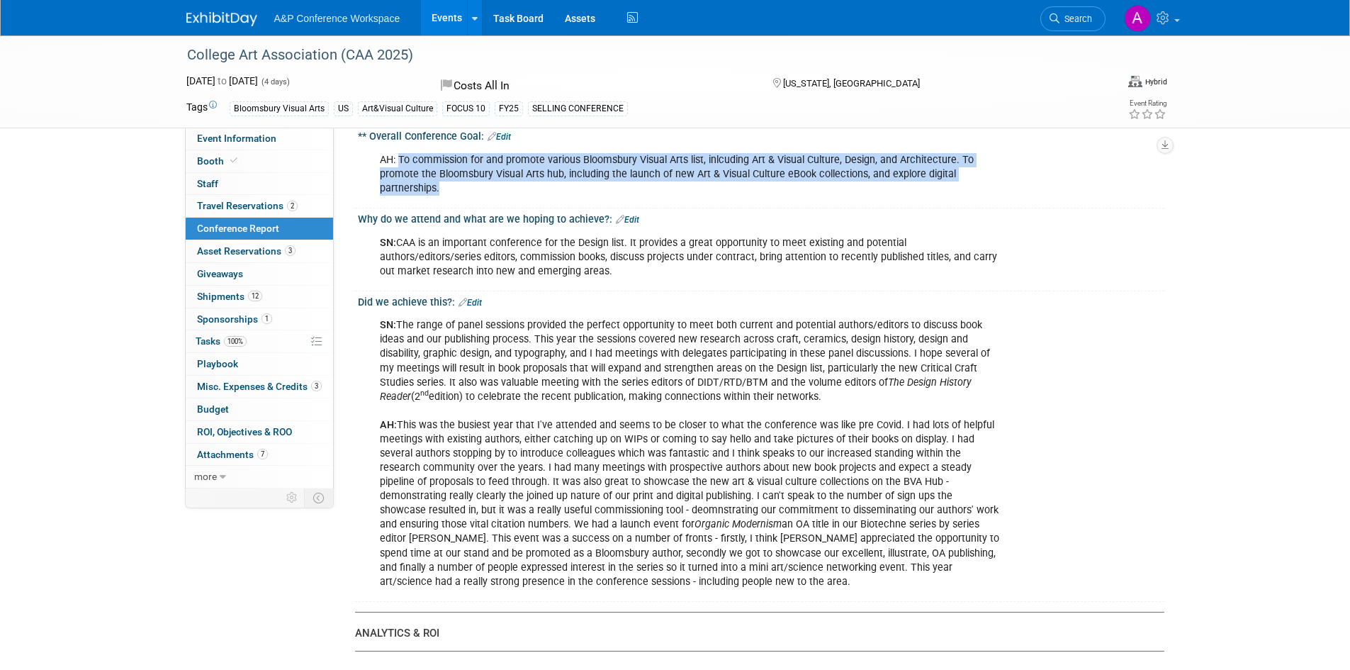
scroll to position [142, 0]
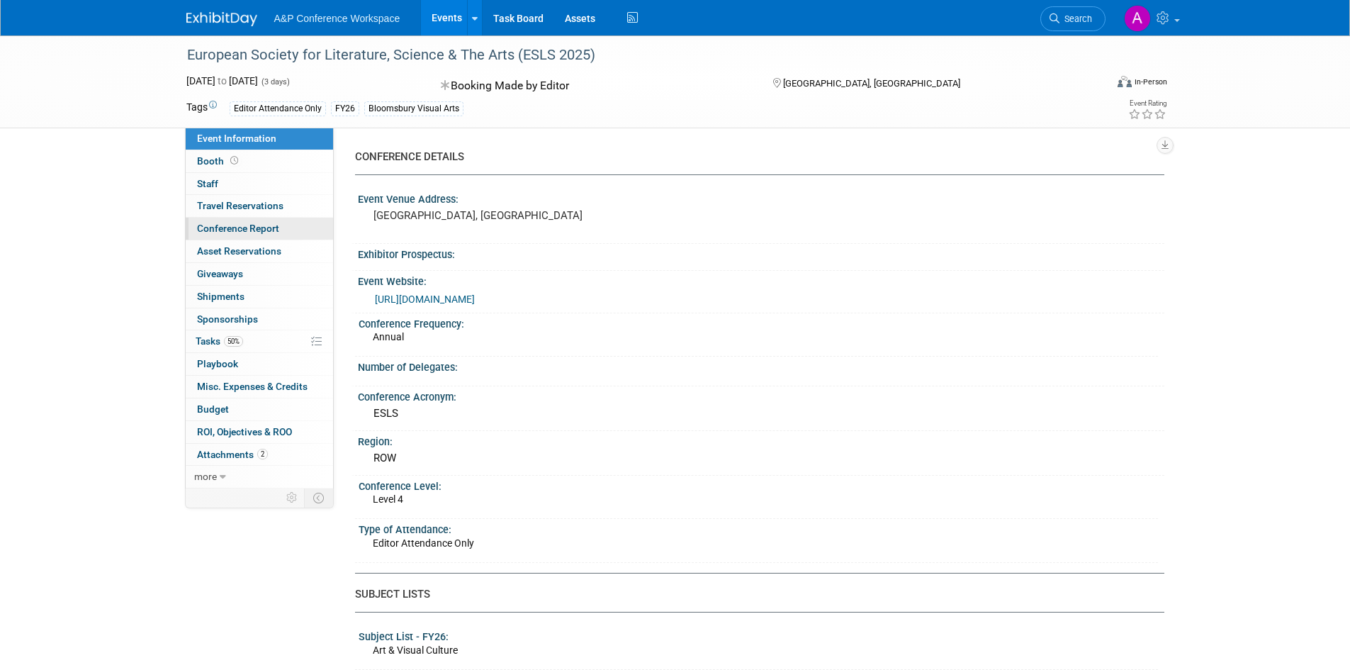
click at [276, 224] on span "Conference Report" at bounding box center [238, 227] width 82 height 11
click at [244, 230] on span "Conference Report" at bounding box center [238, 227] width 82 height 11
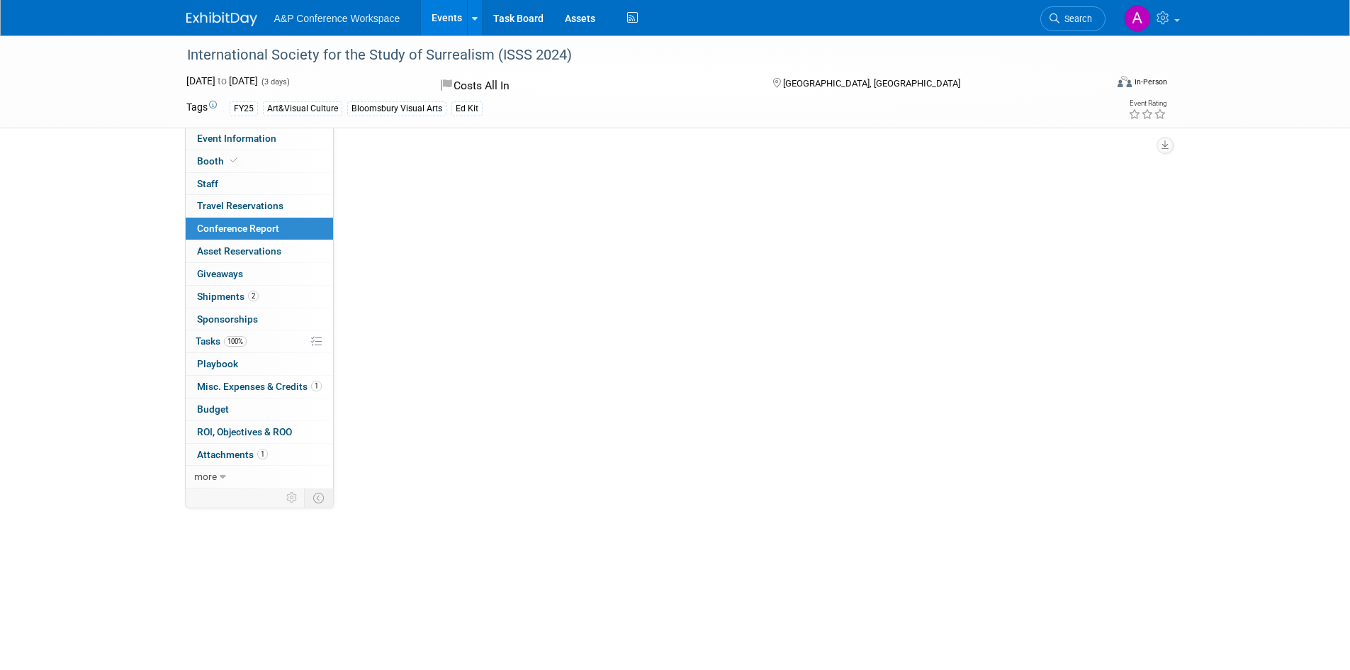
select select "YES"
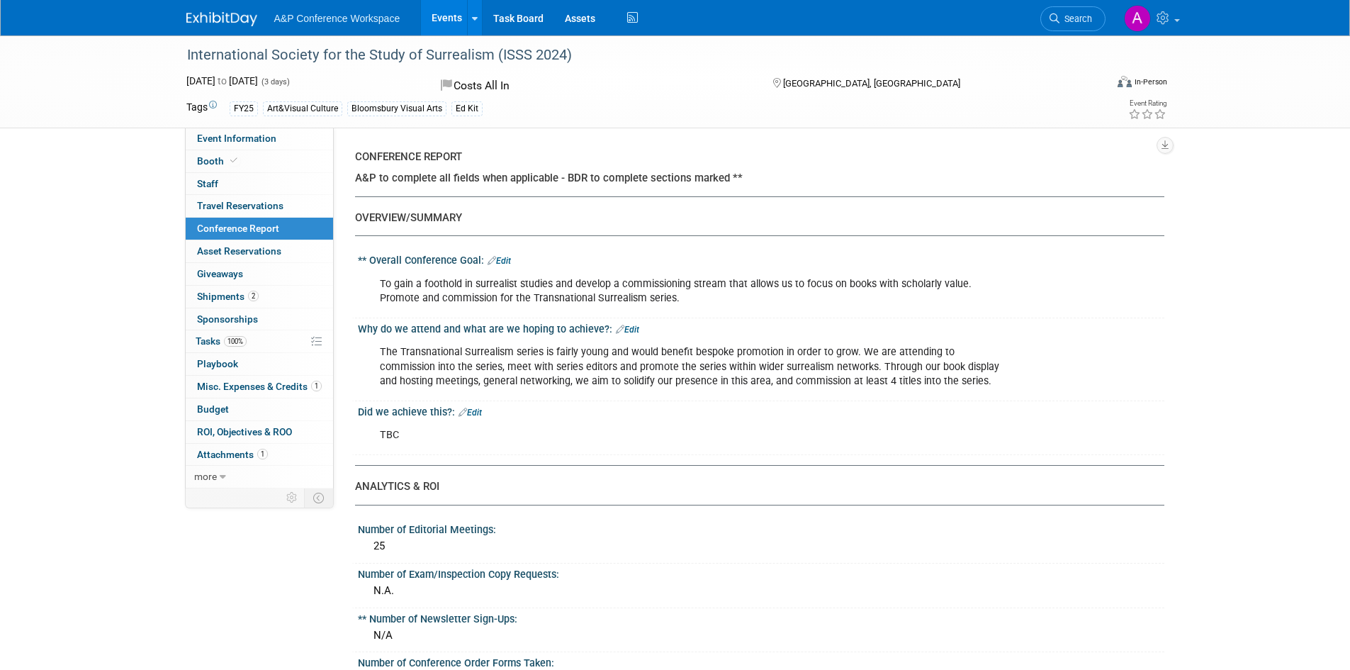
click at [465, 287] on div "To gain a foothold in surrealist studies and develop a commissioning stream tha…" at bounding box center [689, 291] width 638 height 43
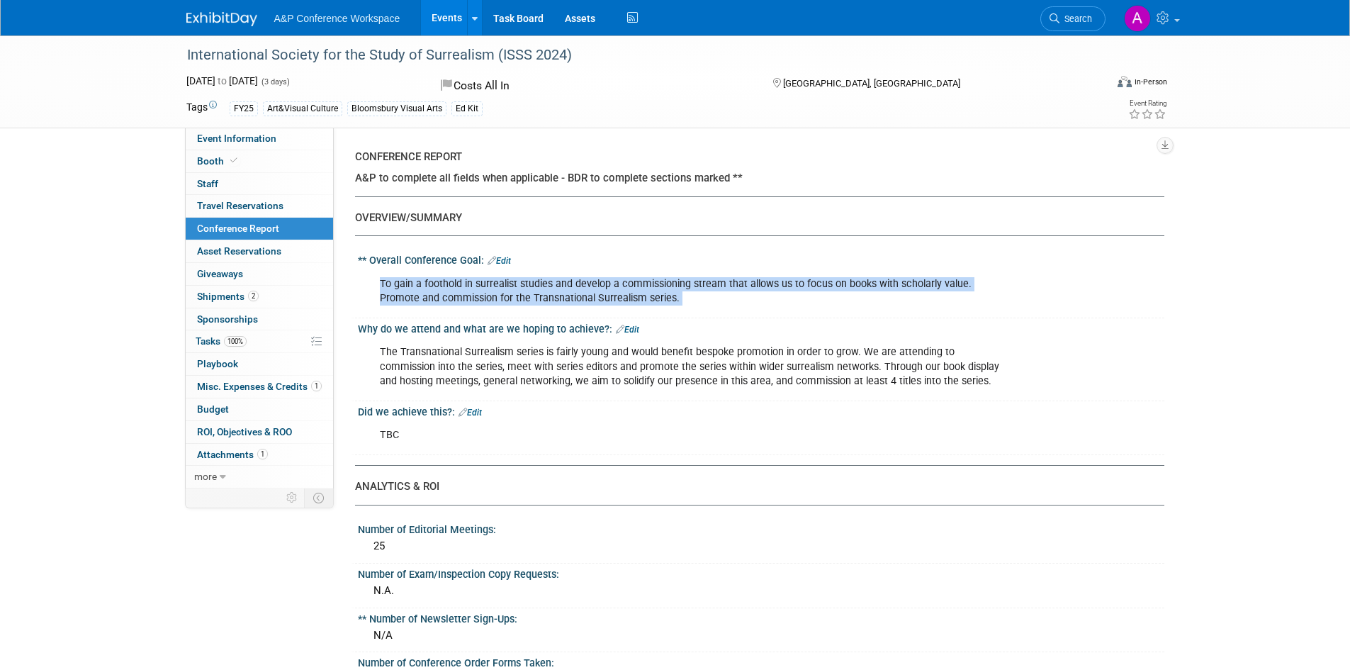
click at [465, 287] on div "To gain a foothold in surrealist studies and develop a commissioning stream tha…" at bounding box center [689, 291] width 638 height 43
click at [512, 300] on div "To gain a foothold in surrealist studies and develop a commissioning stream tha…" at bounding box center [689, 291] width 638 height 43
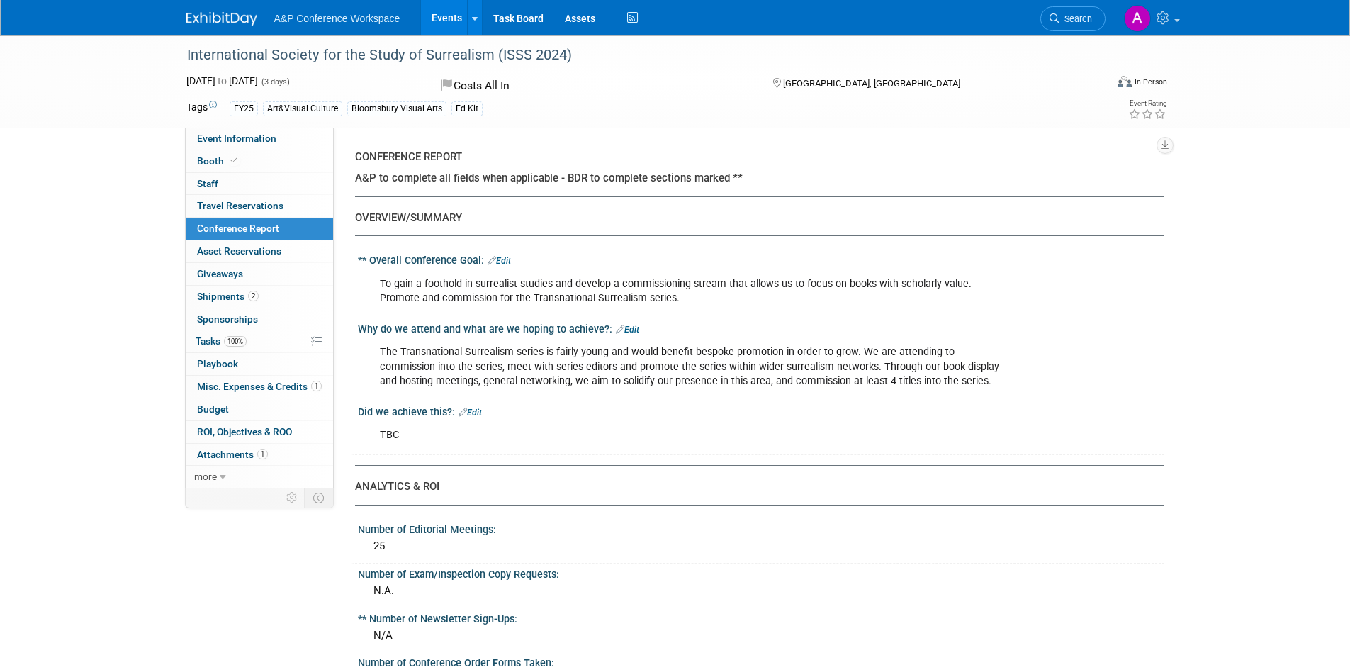
drag, startPoint x: 681, startPoint y: 295, endPoint x: 373, endPoint y: 298, distance: 308.2
click at [373, 298] on div "To gain a foothold in surrealist studies and develop a commissioning stream tha…" at bounding box center [689, 291] width 638 height 43
copy div "Promote and commission for the Transnational Surrealism series."
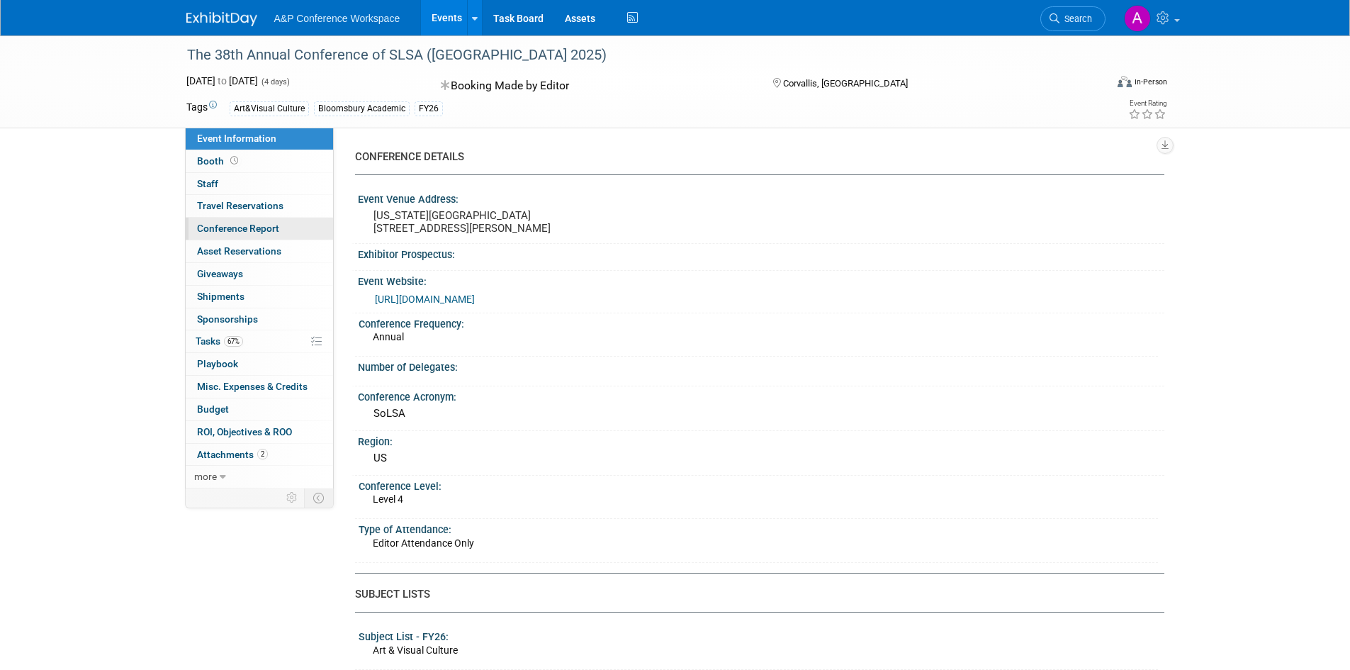
click at [258, 230] on span "Conference Report" at bounding box center [238, 227] width 82 height 11
select select "NO"
select select "YES"
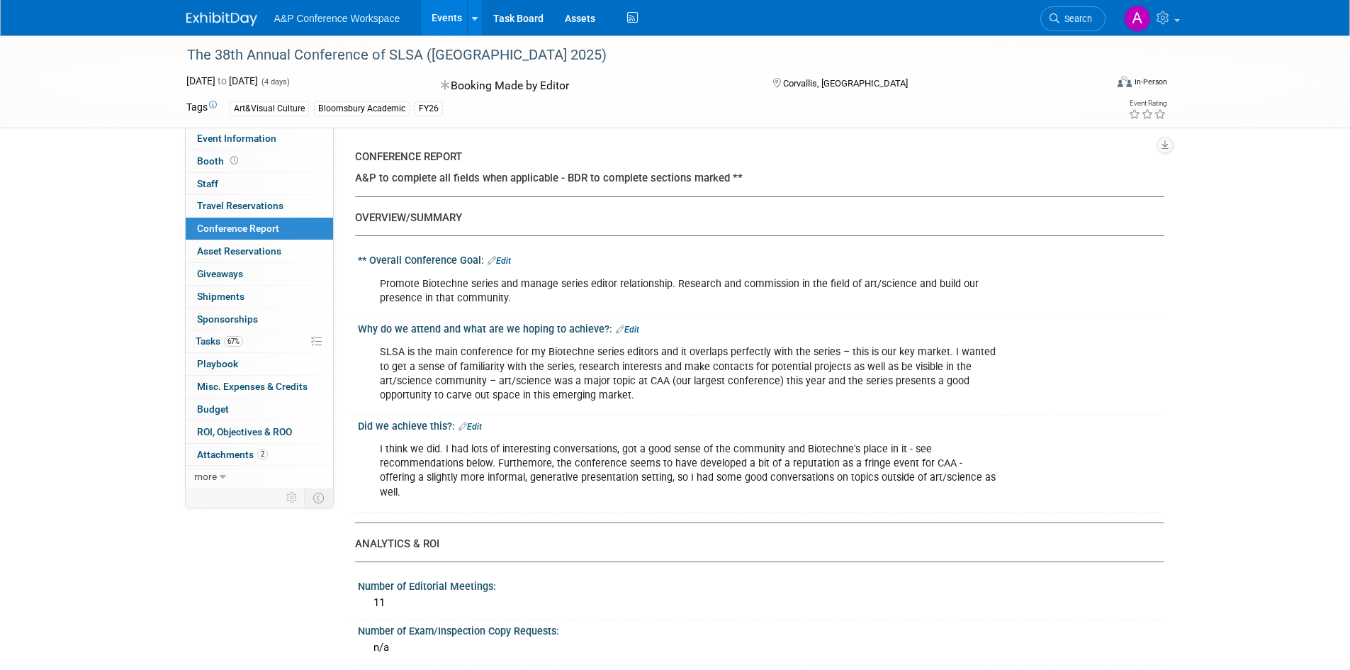
click at [500, 298] on div "Promote Biotechne series and manage series editor relationship. Research and co…" at bounding box center [689, 291] width 638 height 43
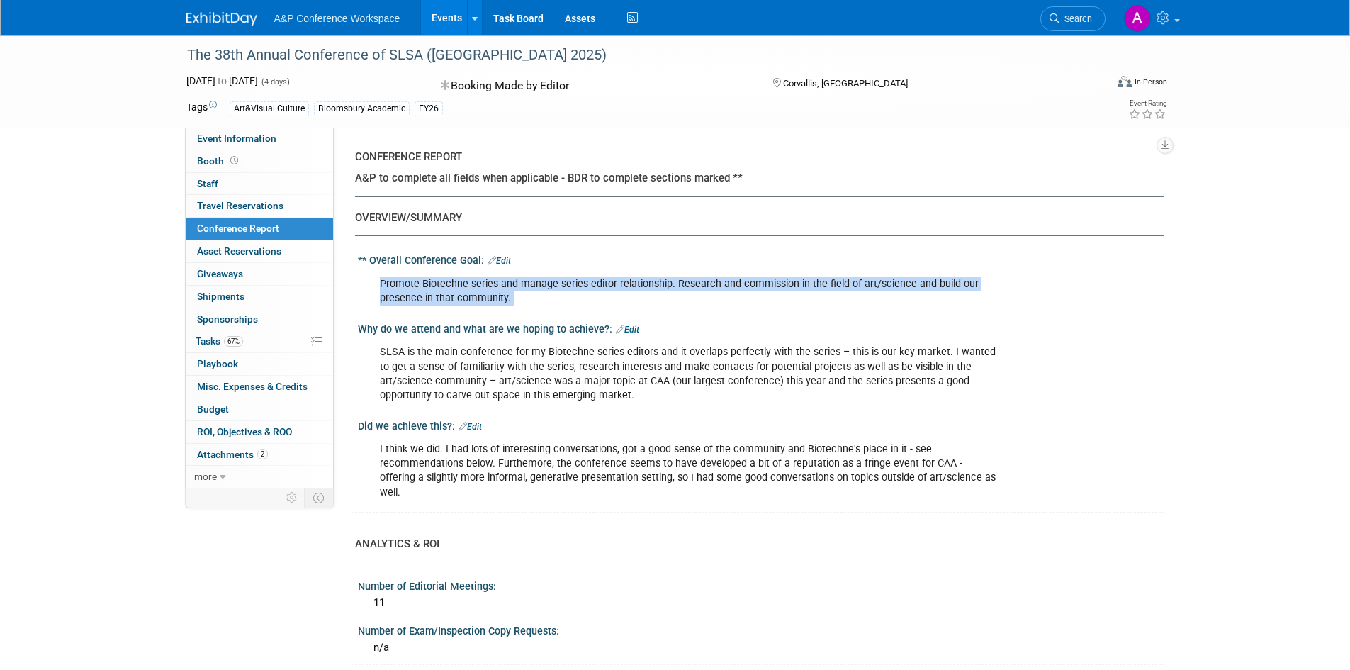
click at [500, 298] on div "Promote Biotechne series and manage series editor relationship. Research and co…" at bounding box center [689, 291] width 638 height 43
copy div "Promote Biotechne series and manage series editor relationship. Research and co…"
